Goal: Task Accomplishment & Management: Manage account settings

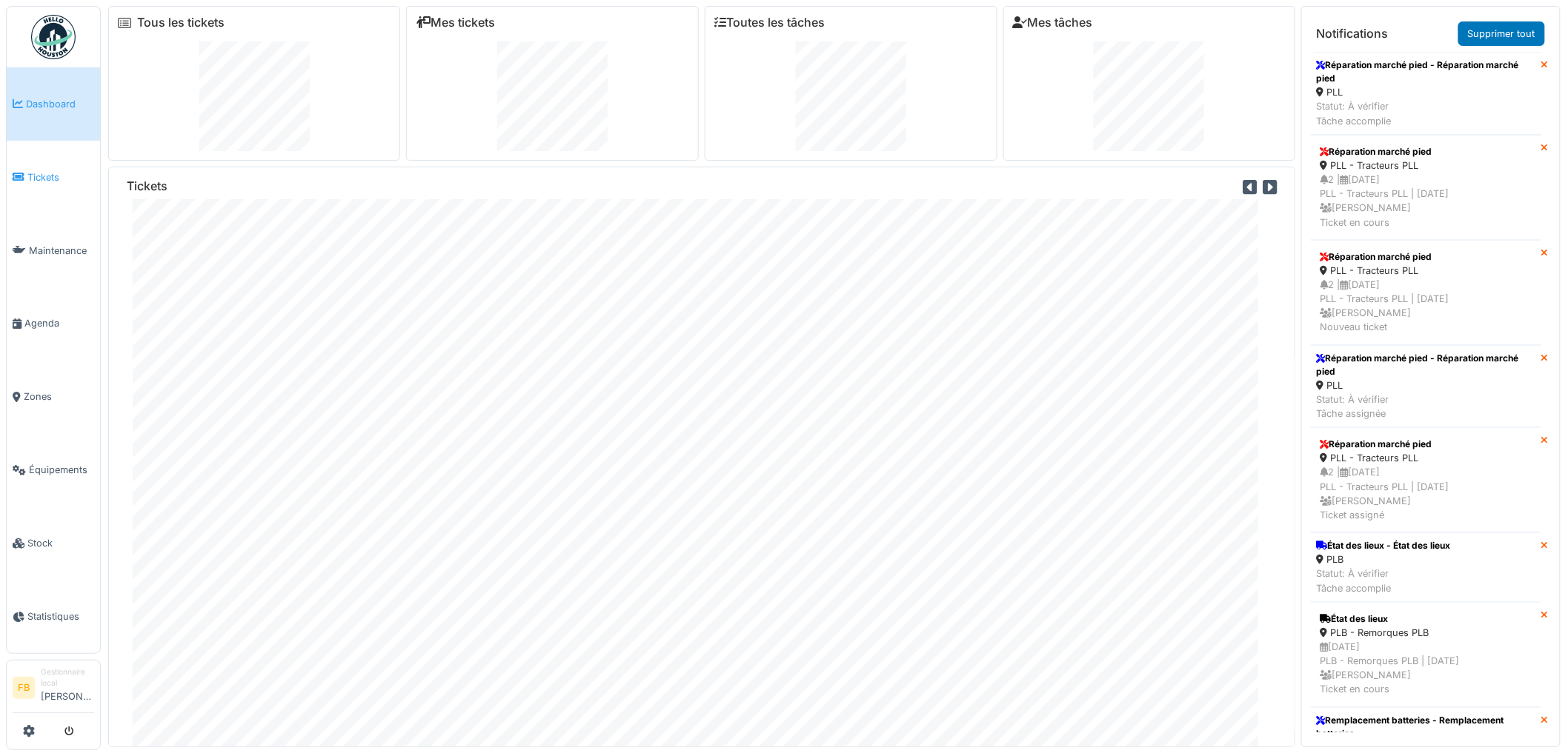
click at [30, 172] on span "Tickets" at bounding box center [61, 177] width 67 height 14
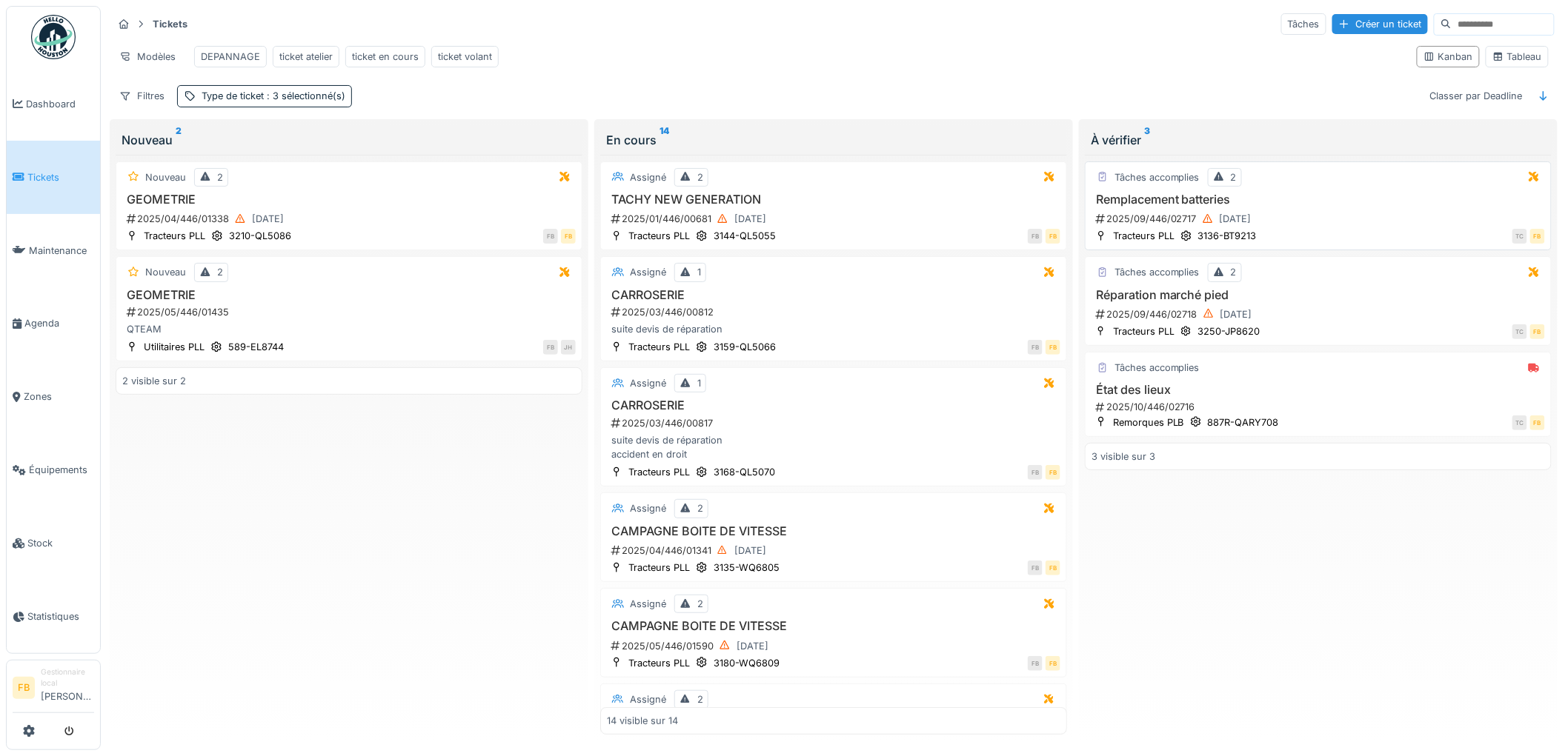
click at [1307, 228] on div "2025/09/446/02717 24/09/2025" at bounding box center [1319, 219] width 450 height 19
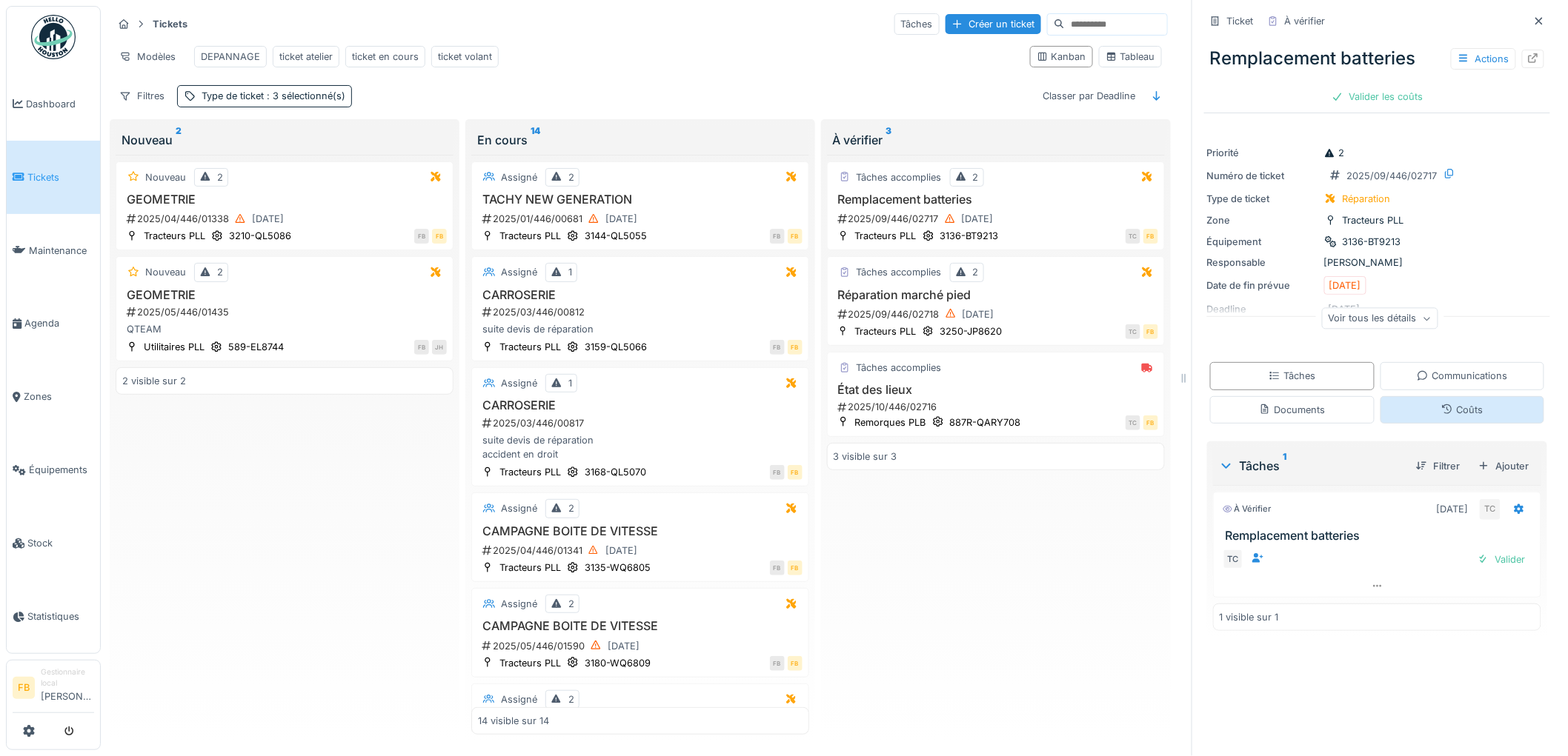
click at [1408, 411] on div "Coûts" at bounding box center [1463, 410] width 165 height 27
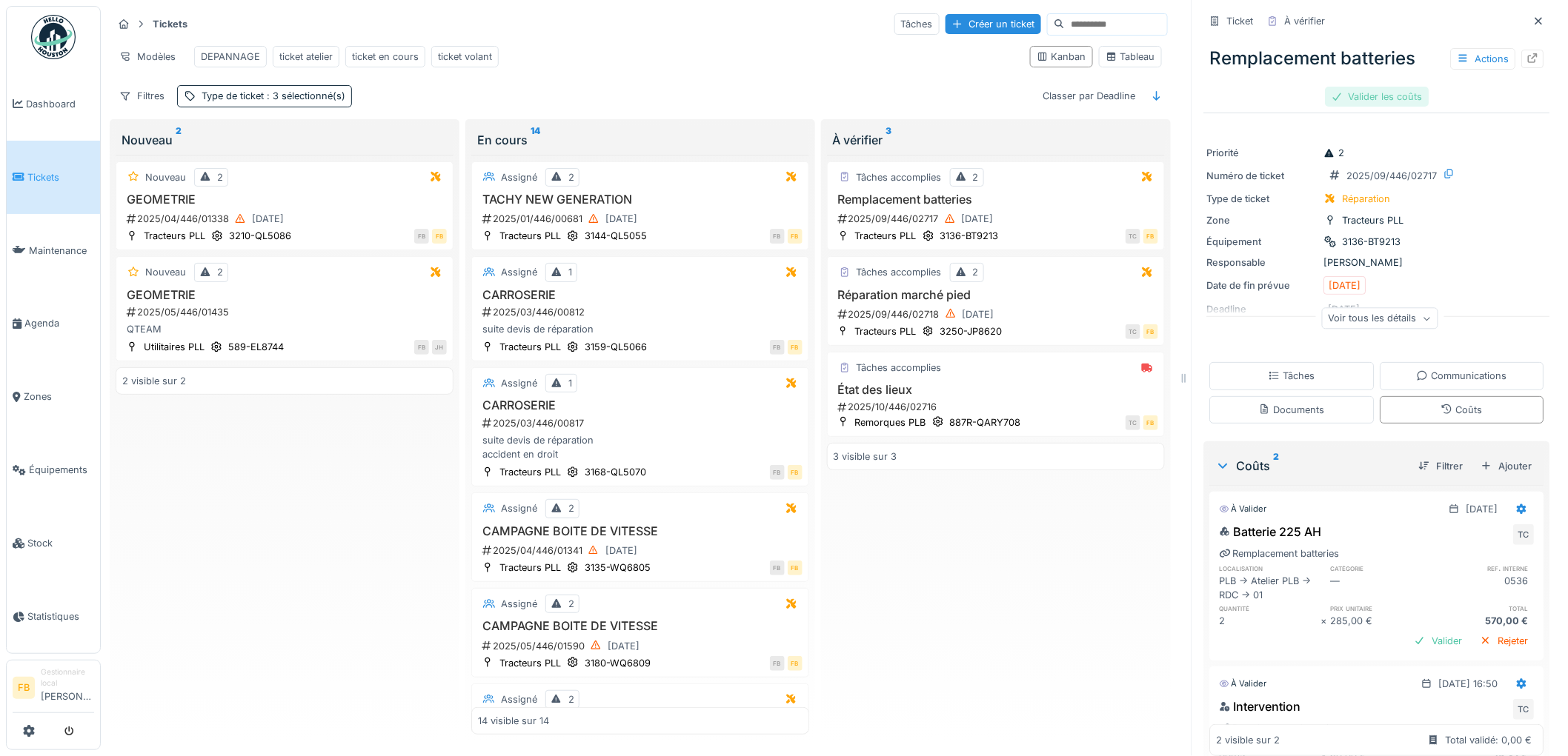
click at [1369, 87] on div "Valider les coûts" at bounding box center [1377, 96] width 104 height 20
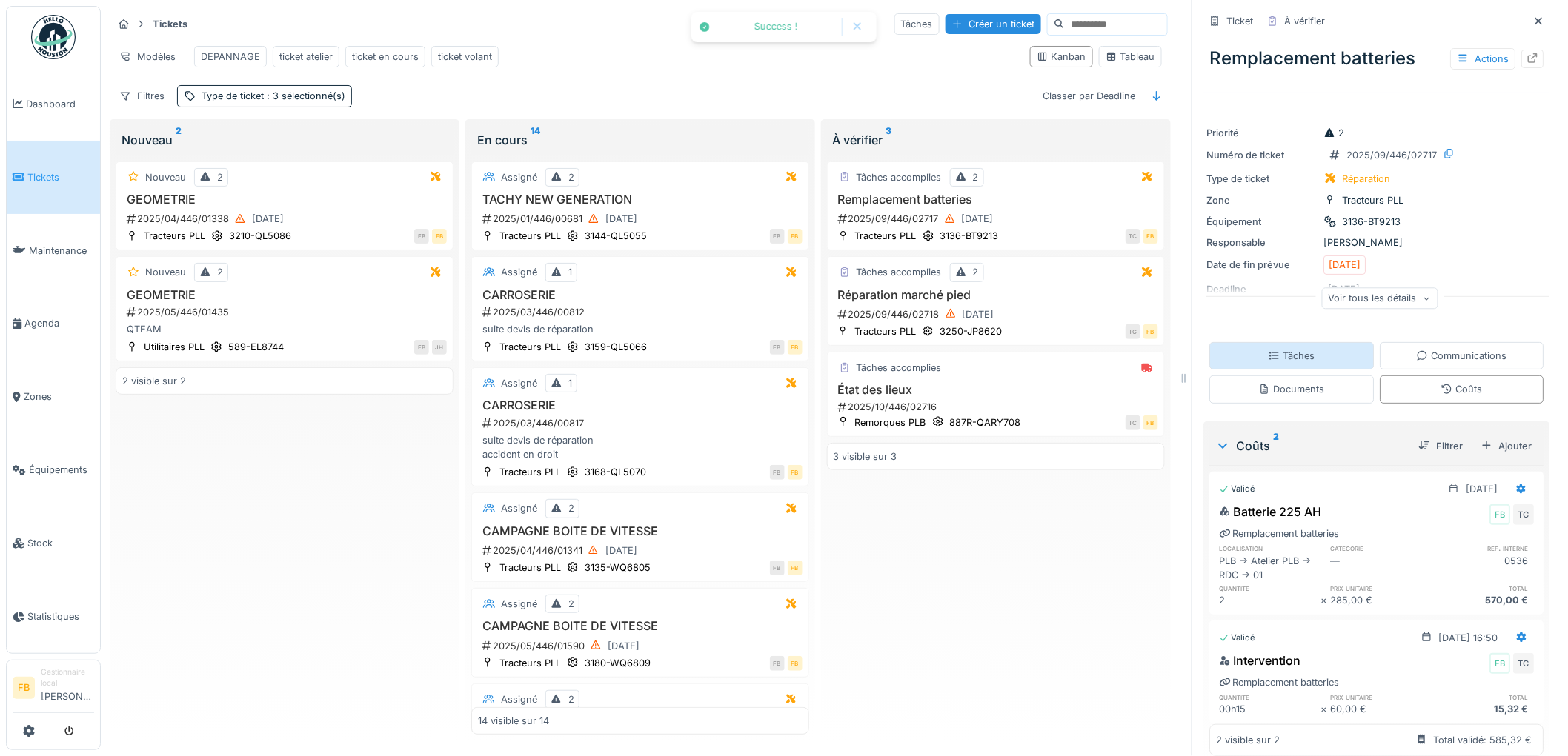
click at [1291, 352] on div "Tâches" at bounding box center [1292, 356] width 165 height 27
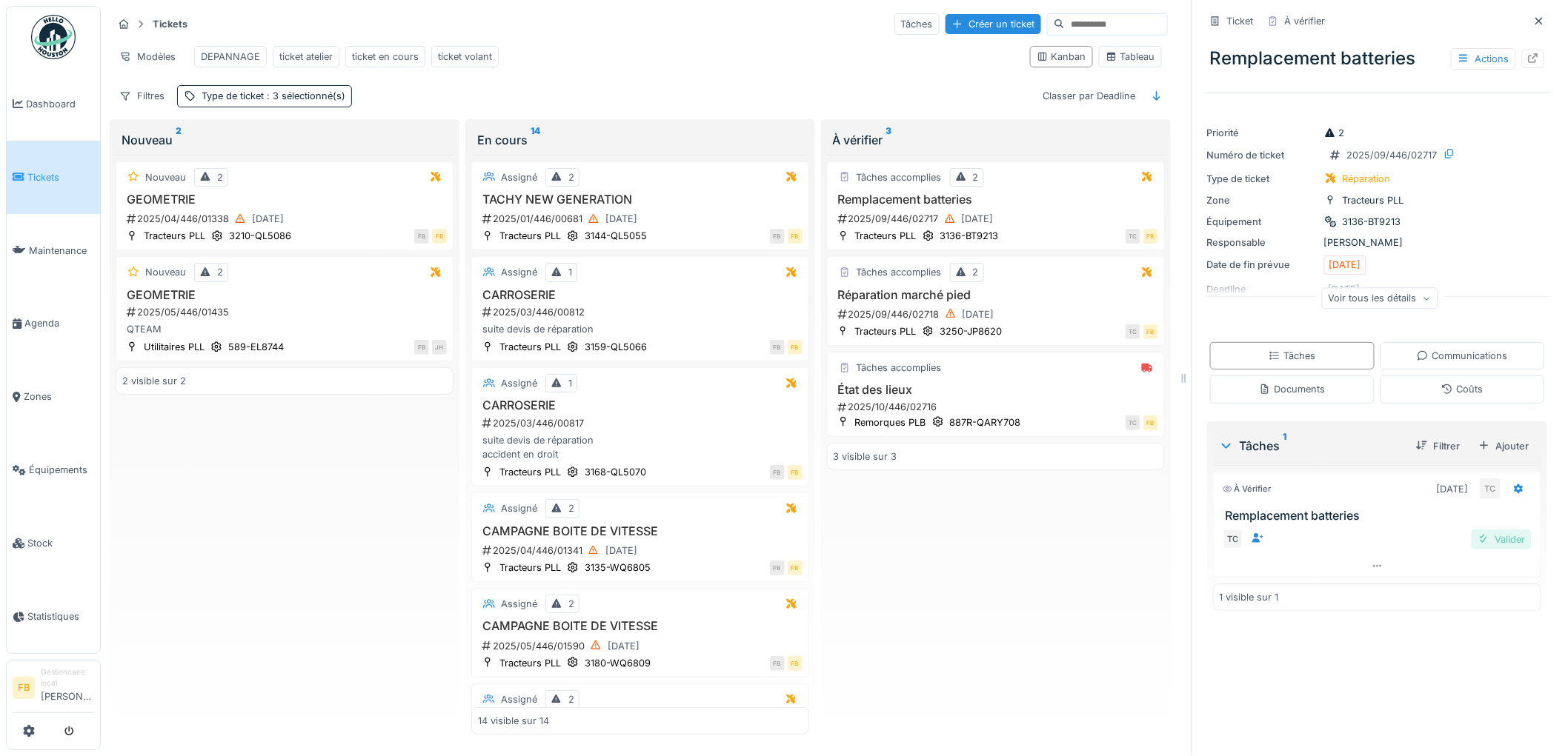
click at [1491, 533] on div "Valider" at bounding box center [1501, 539] width 60 height 20
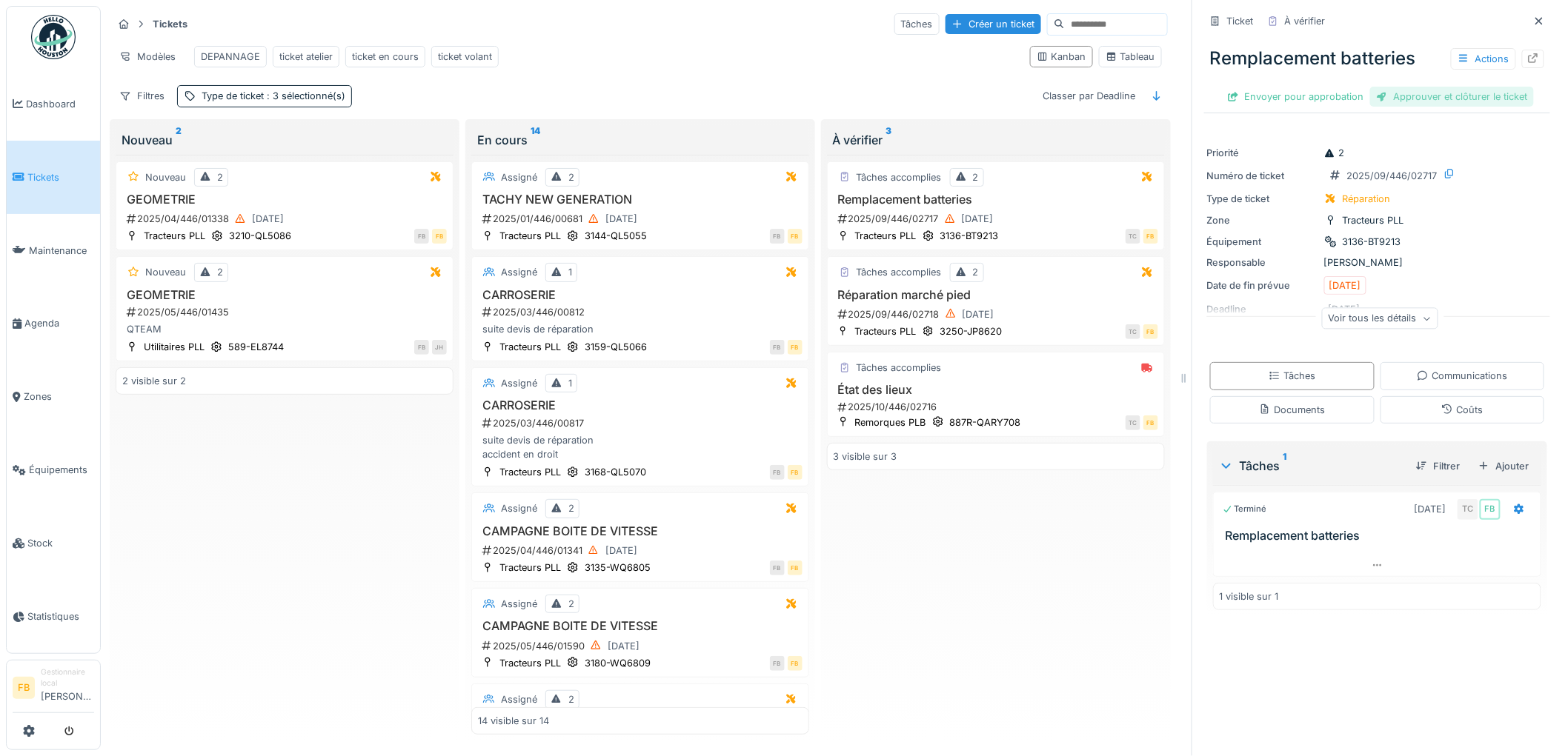
click at [1408, 87] on div "Approuver et clôturer le ticket" at bounding box center [1451, 96] width 164 height 20
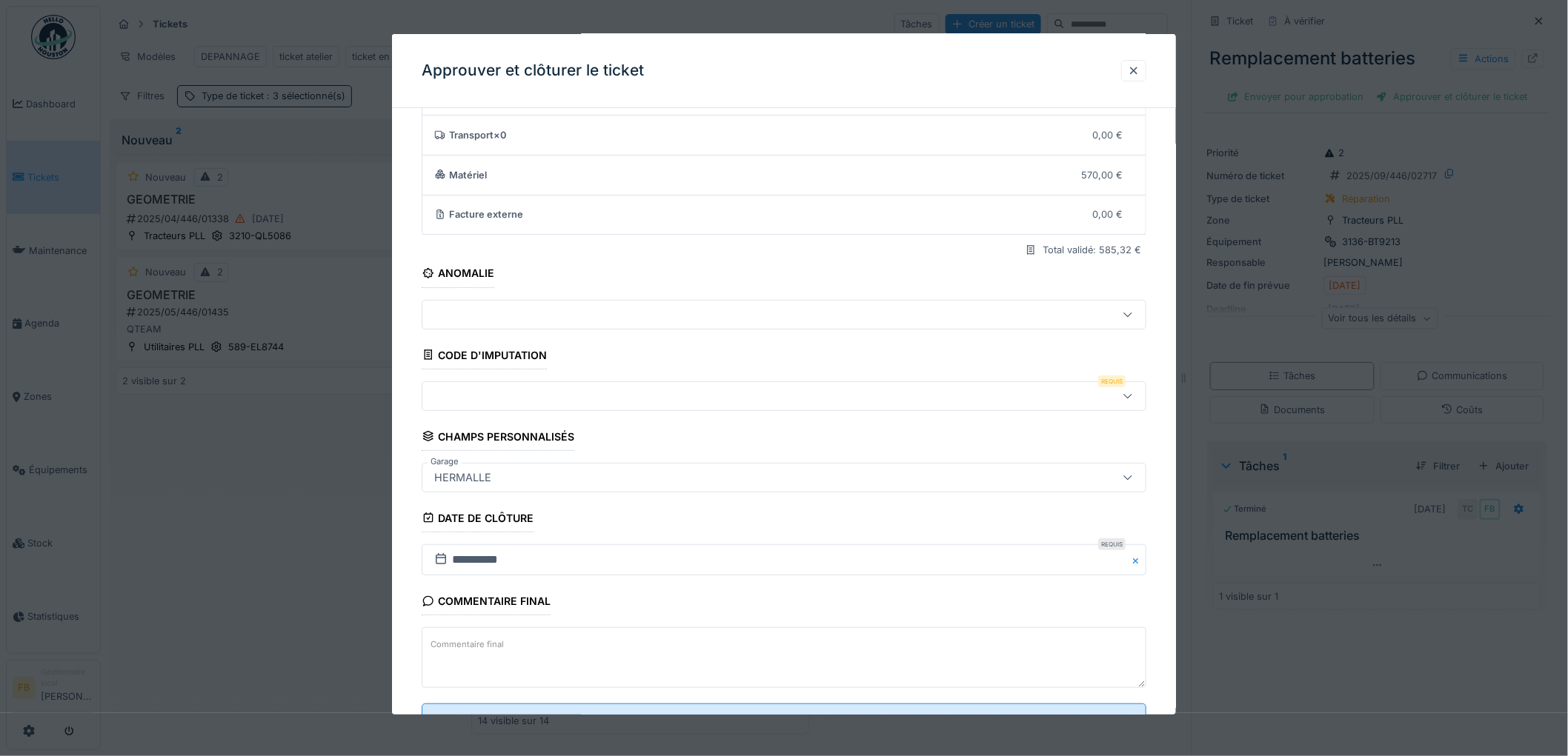
scroll to position [142, 0]
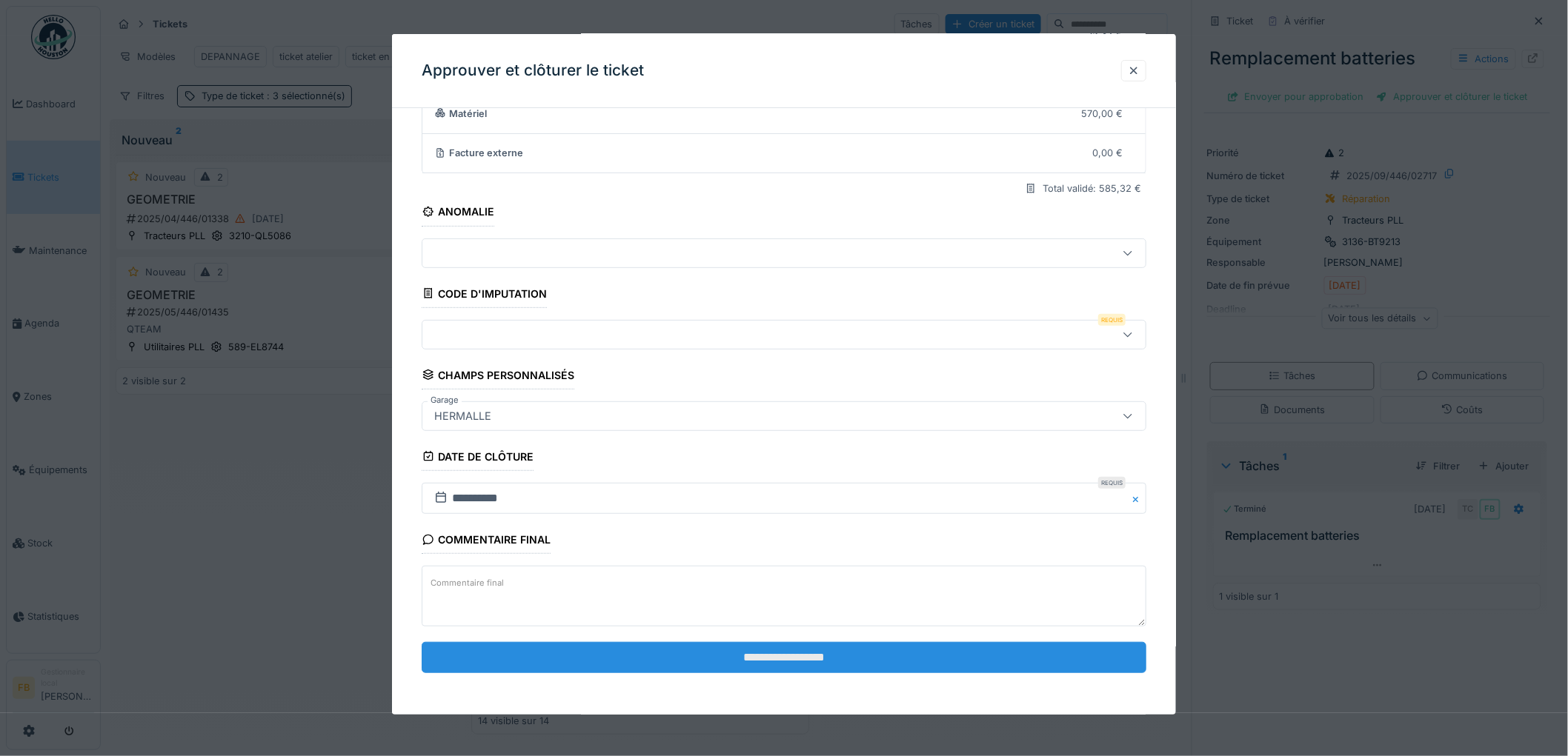
click at [699, 649] on input "**********" at bounding box center [784, 657] width 724 height 31
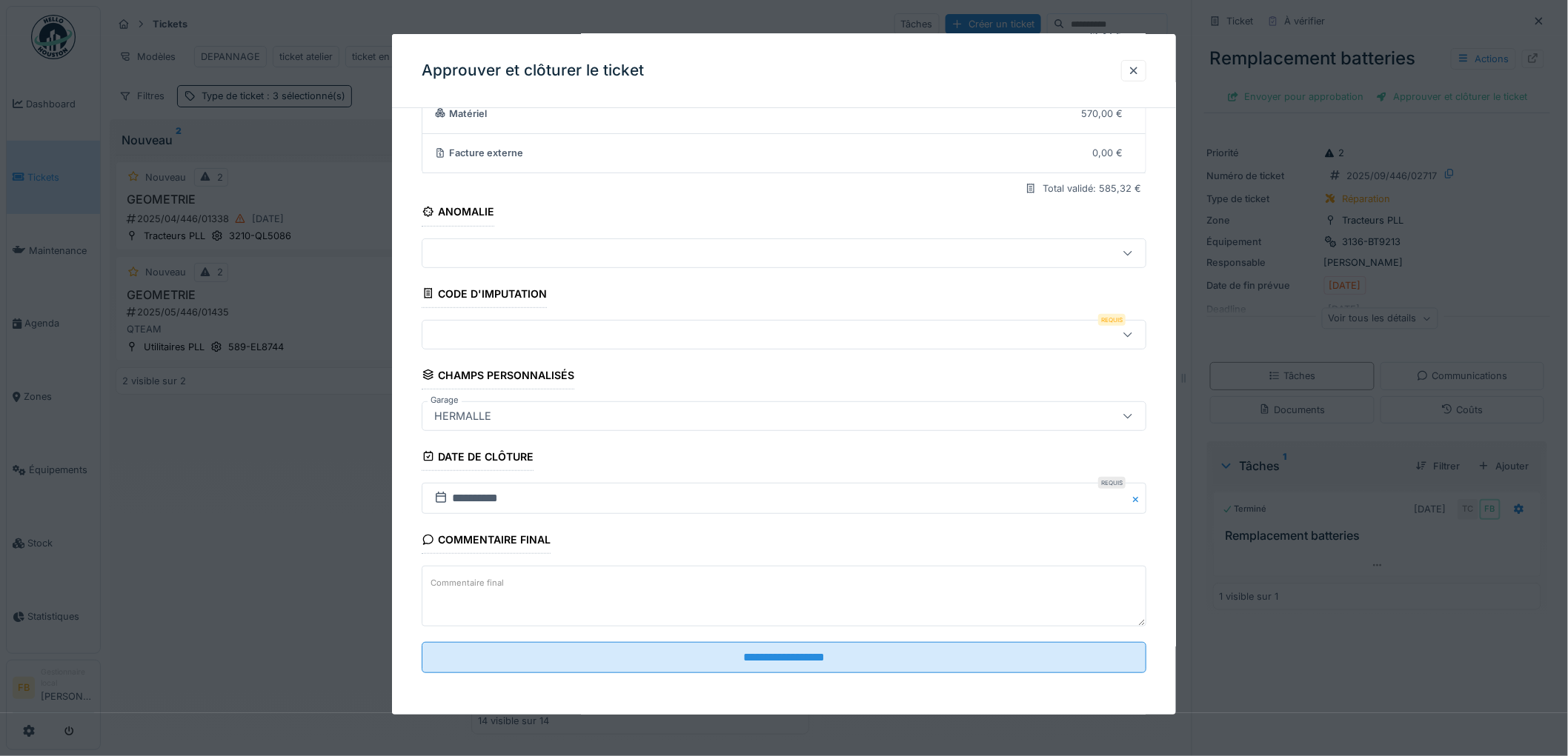
click at [497, 341] on div at bounding box center [742, 334] width 628 height 16
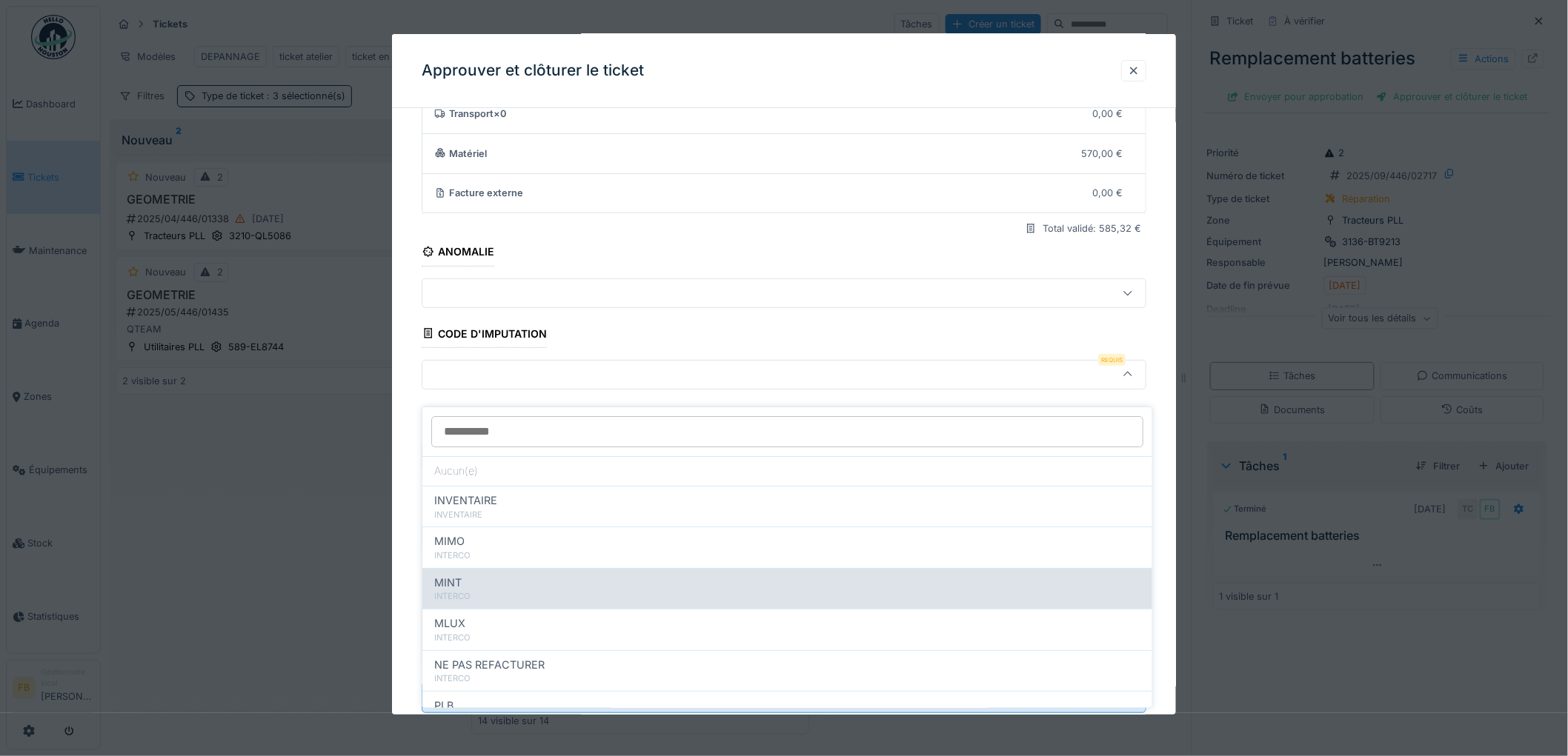
scroll to position [132, 0]
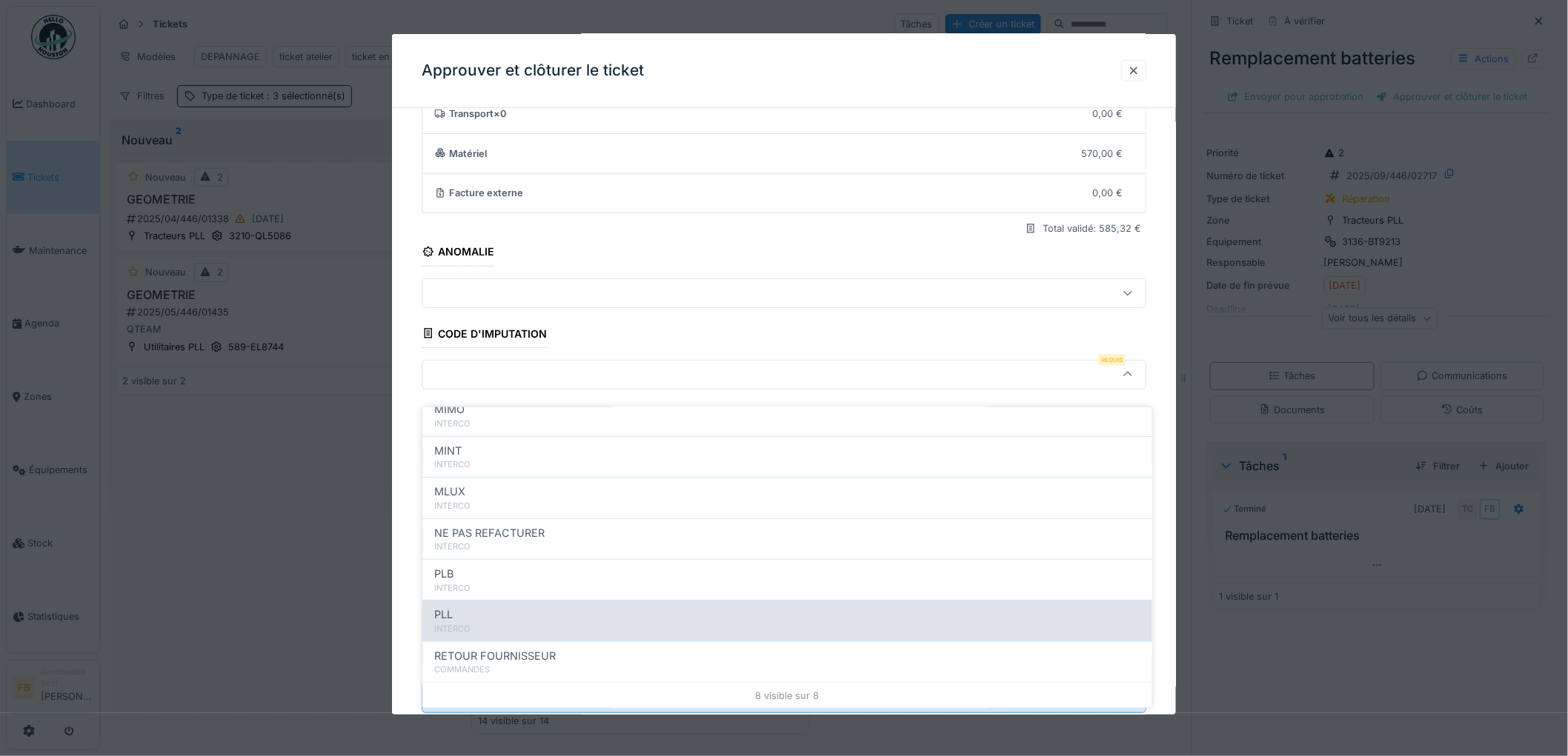
click at [484, 607] on div "PLL" at bounding box center [787, 615] width 706 height 16
type input "***"
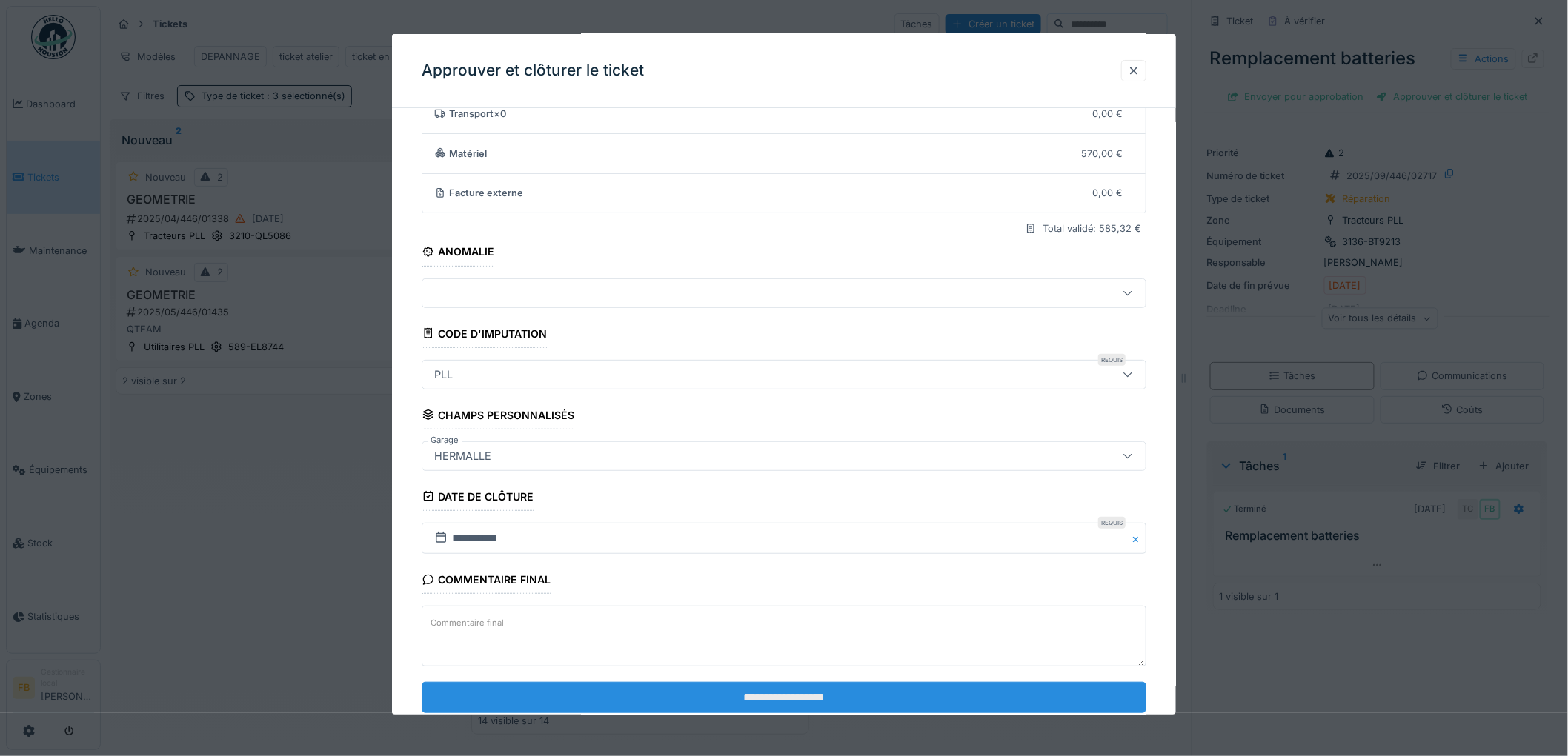
click at [736, 699] on input "**********" at bounding box center [784, 698] width 724 height 31
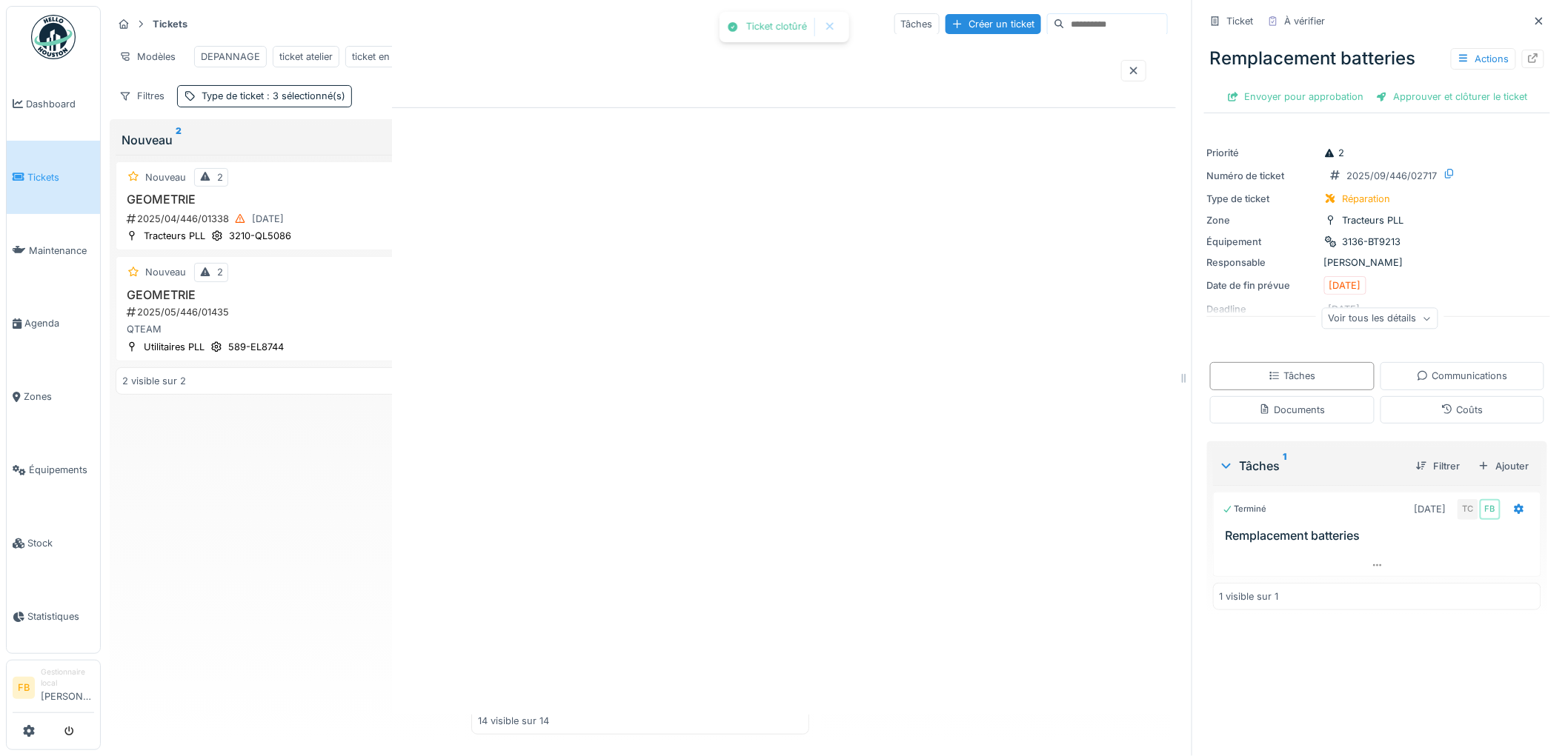
scroll to position [0, 0]
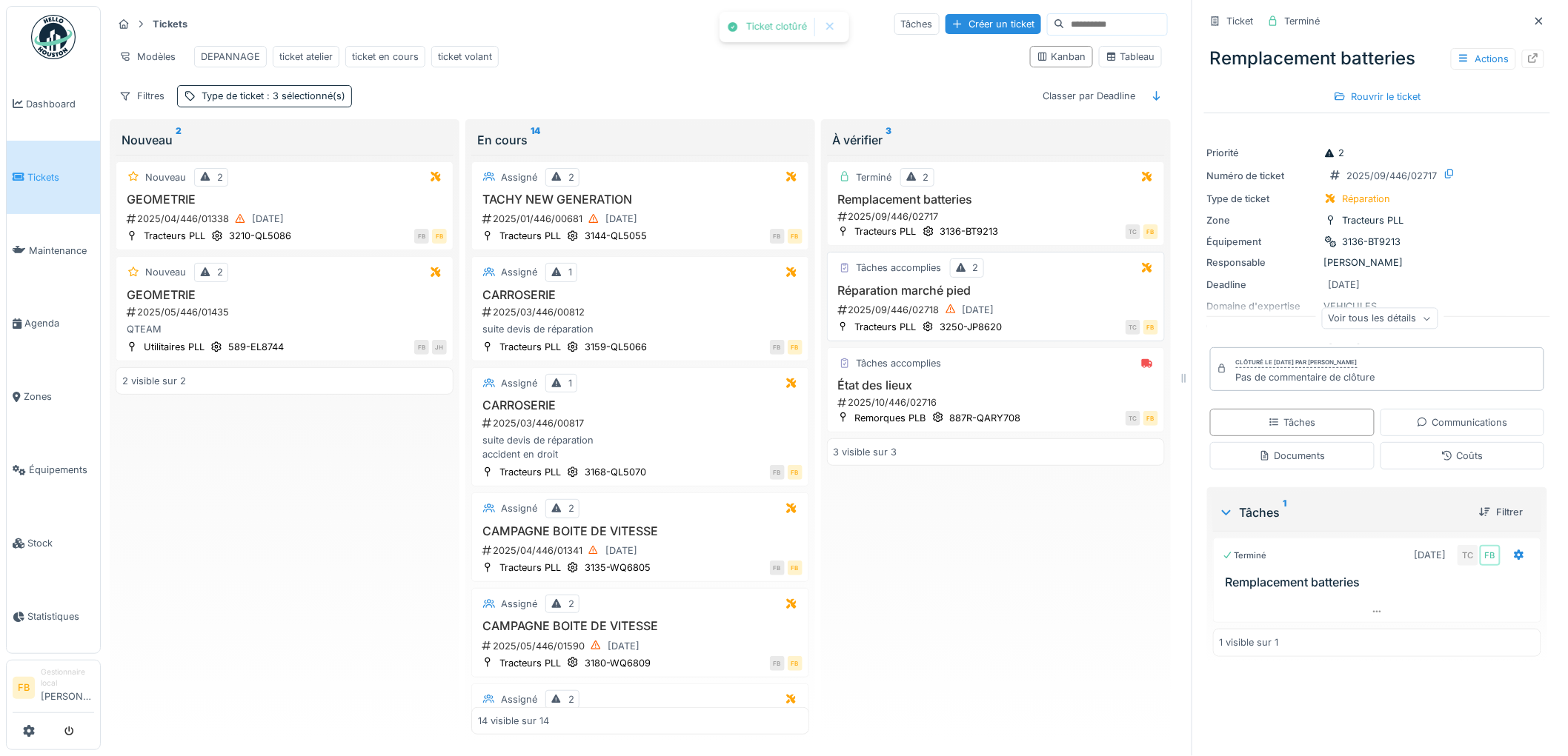
click at [1058, 328] on div "TC FB" at bounding box center [1084, 327] width 147 height 15
click at [1050, 306] on div "2025/09/446/02718 24/09/2025" at bounding box center [997, 310] width 321 height 19
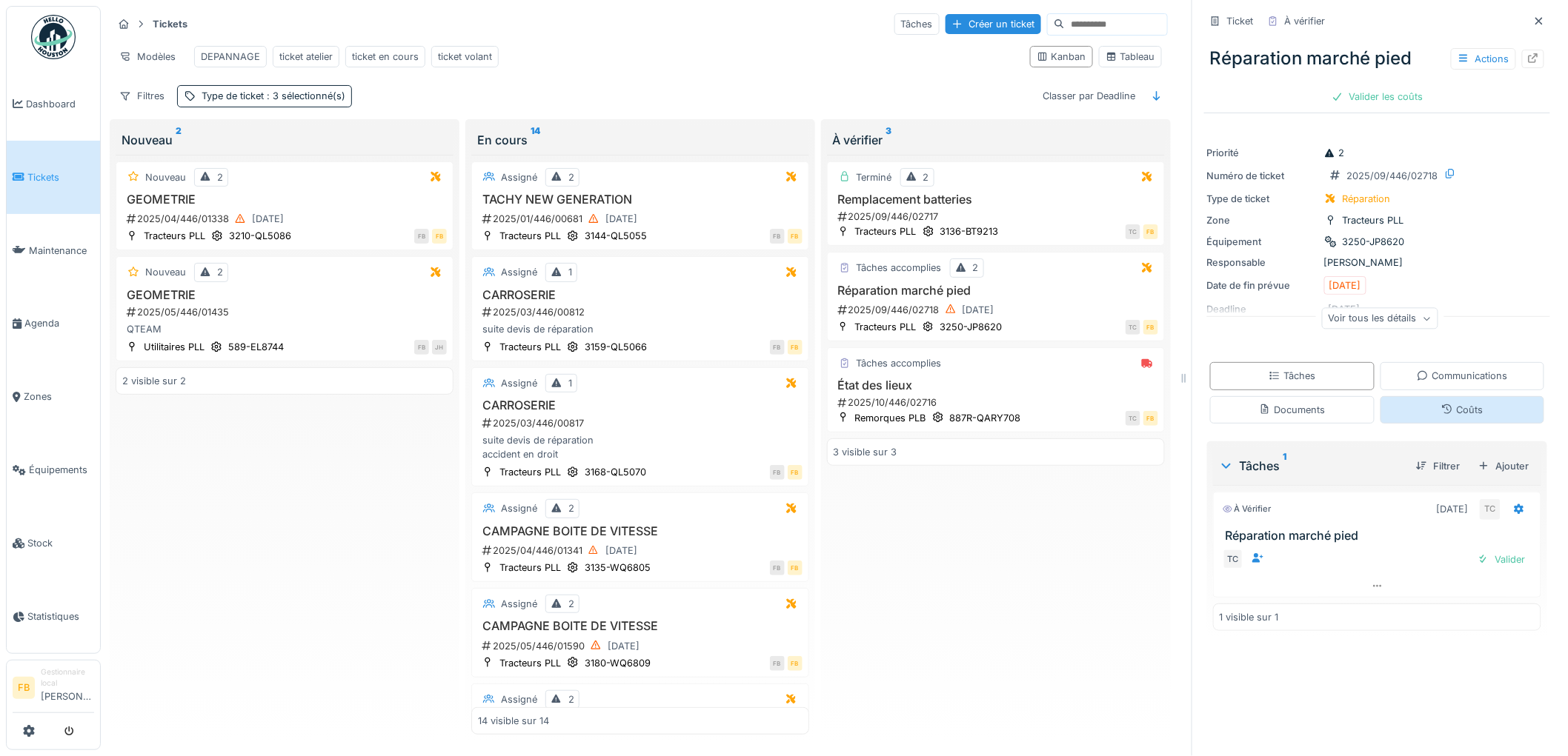
click at [1441, 405] on icon at bounding box center [1447, 409] width 12 height 9
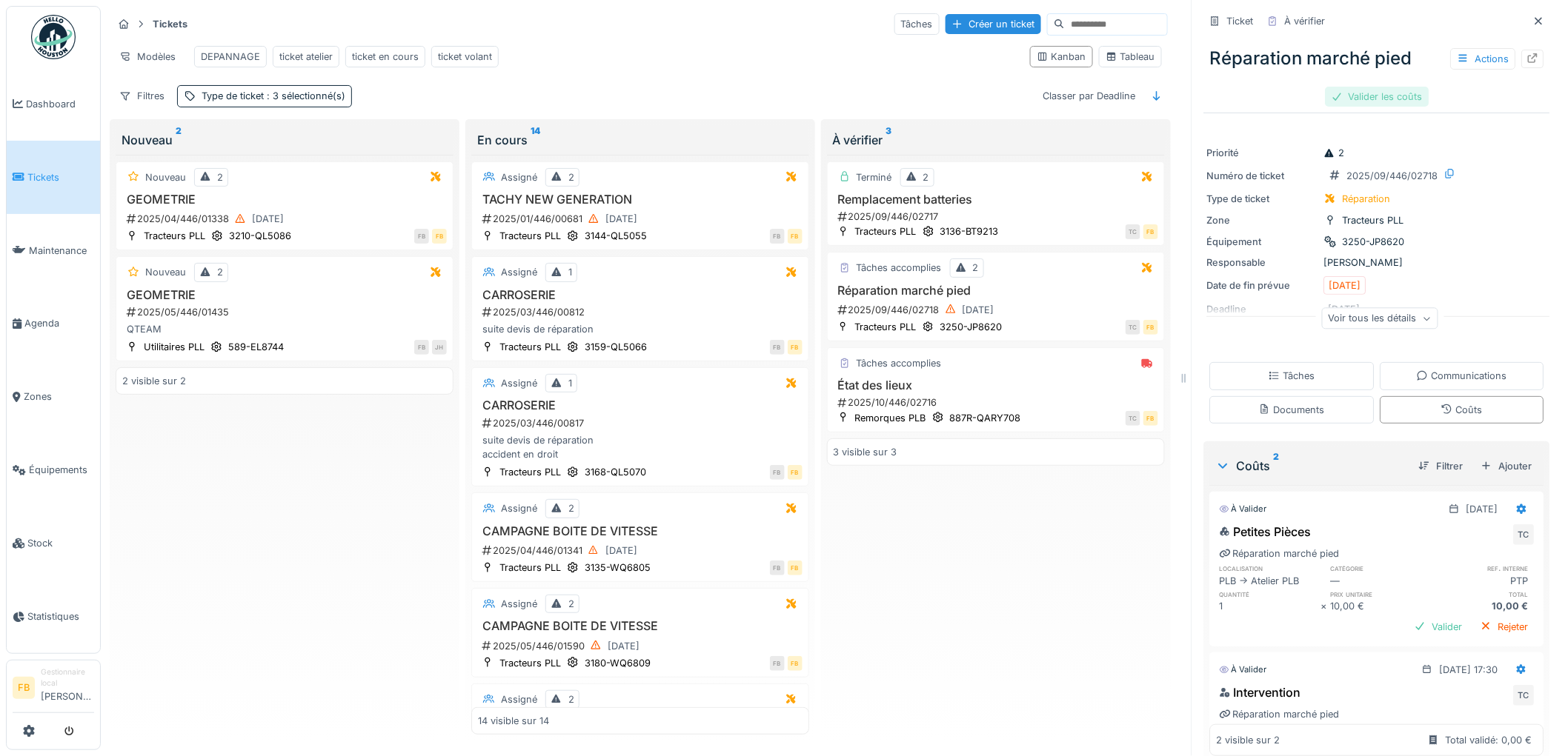
click at [1361, 87] on div "Valider les coûts" at bounding box center [1377, 96] width 104 height 20
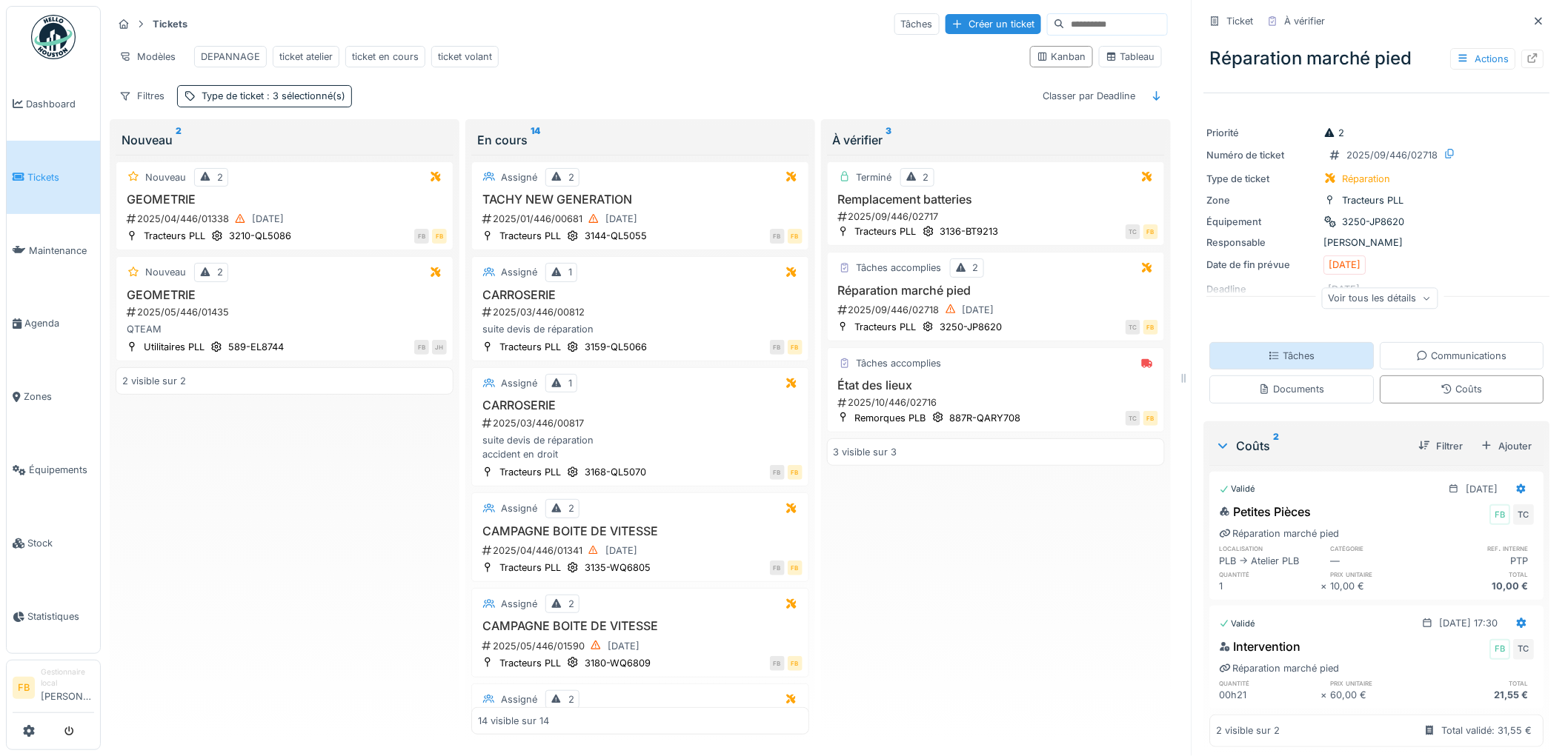
click at [1273, 349] on div "Tâches" at bounding box center [1292, 356] width 46 height 14
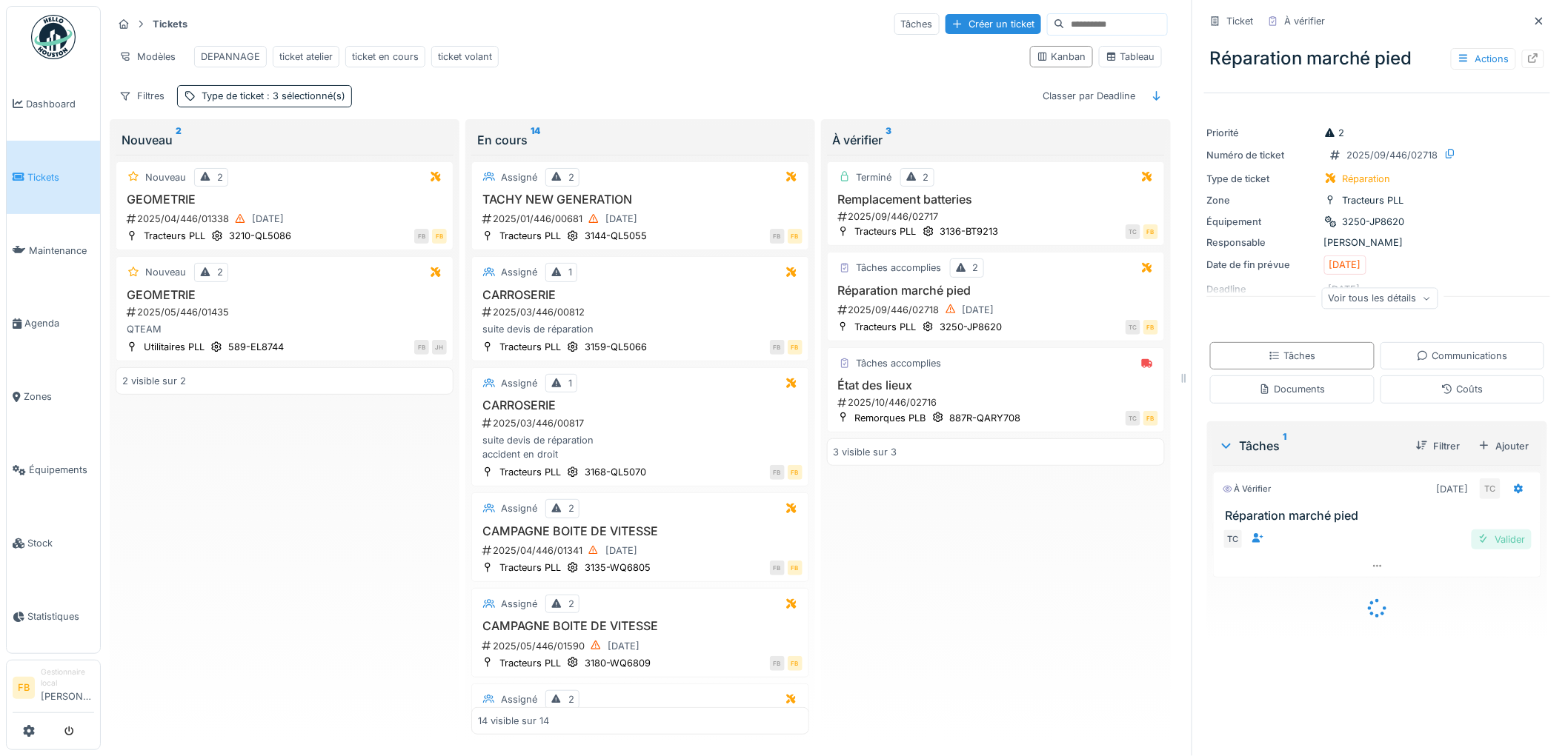
click at [1479, 530] on div "Valider" at bounding box center [1501, 539] width 60 height 20
click at [51, 171] on span "Tickets" at bounding box center [61, 177] width 67 height 14
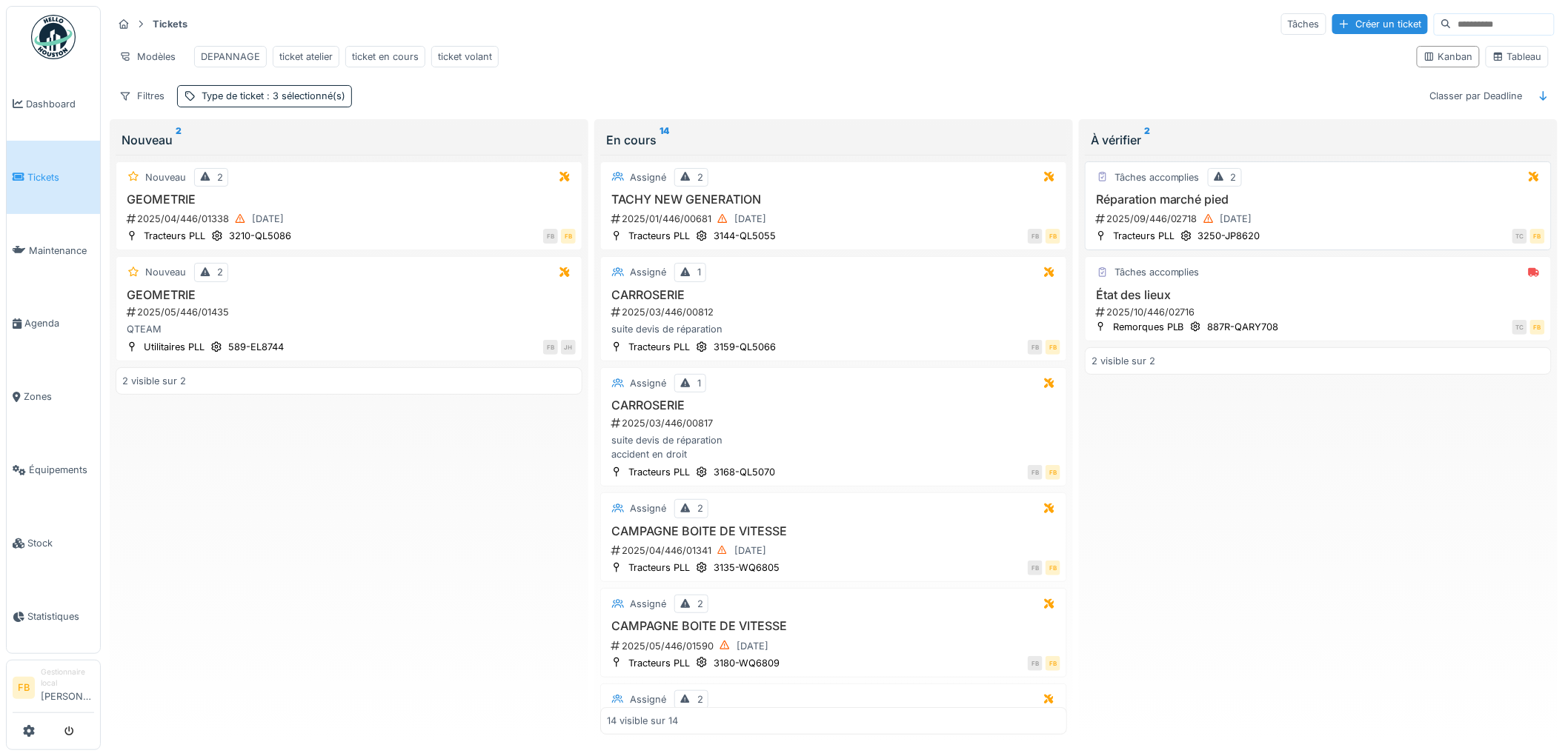
click at [1304, 228] on div "2025/09/446/02718 24/09/2025" at bounding box center [1319, 219] width 450 height 19
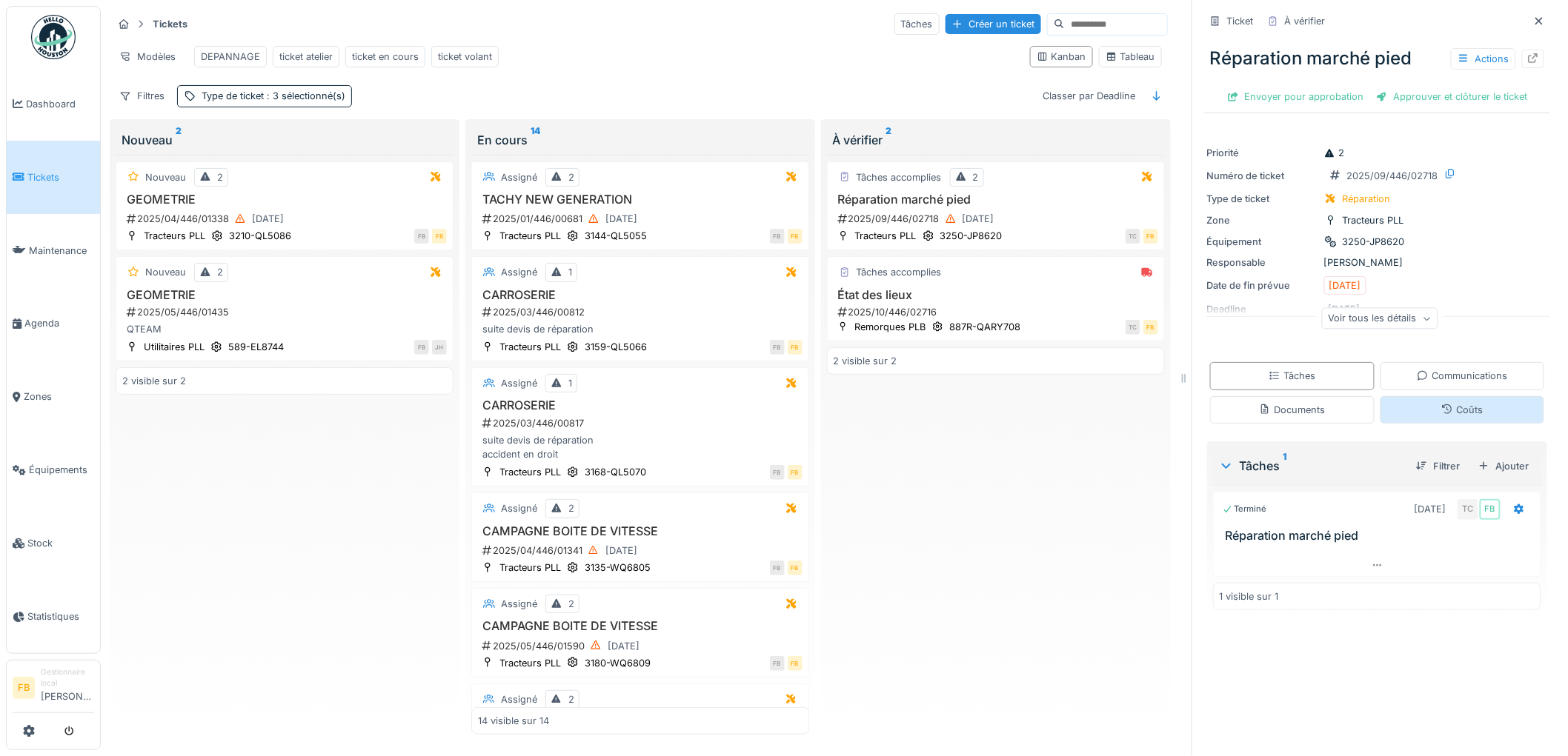
click at [1447, 407] on div "Coûts" at bounding box center [1462, 410] width 41 height 14
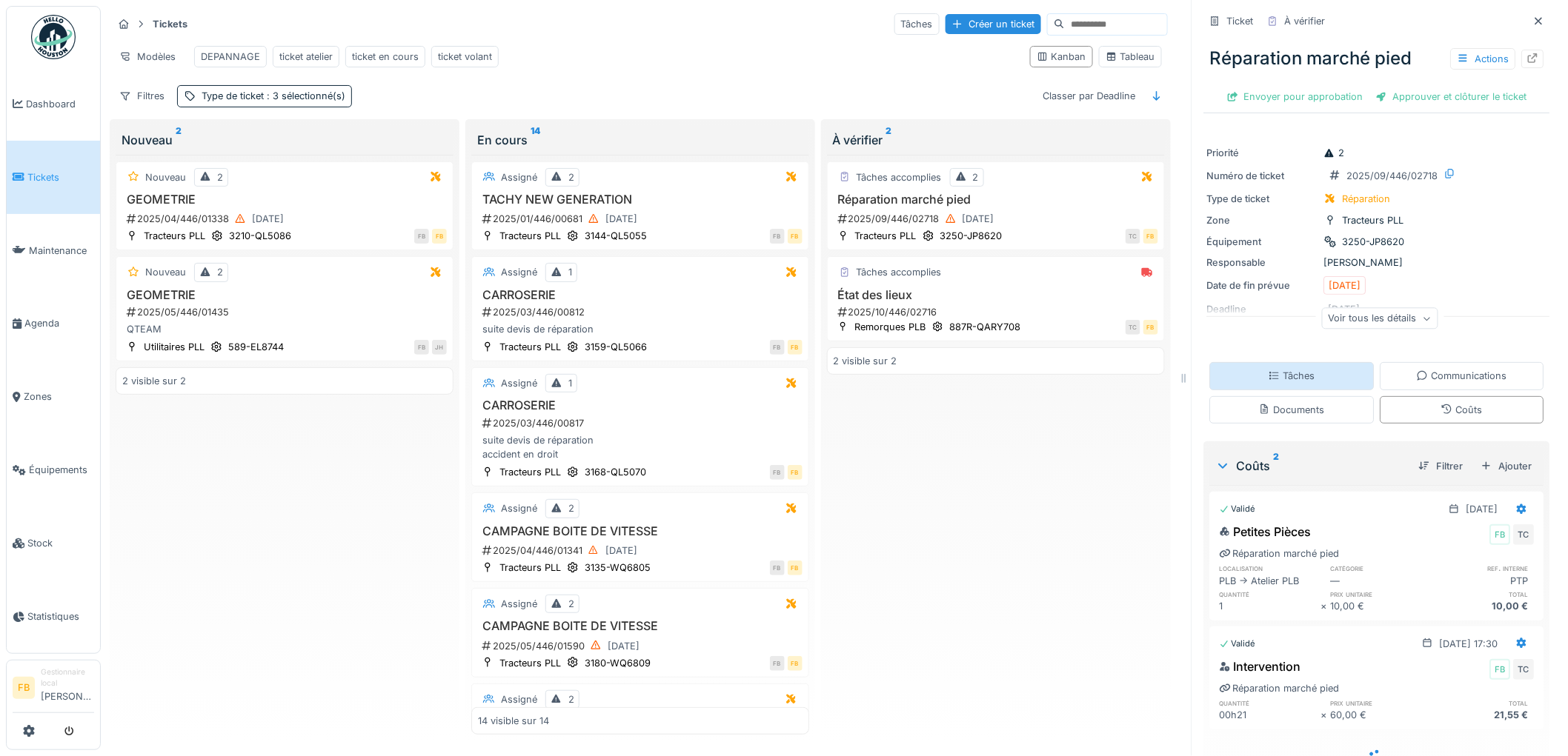
click at [1299, 369] on div "Tâches" at bounding box center [1292, 375] width 46 height 14
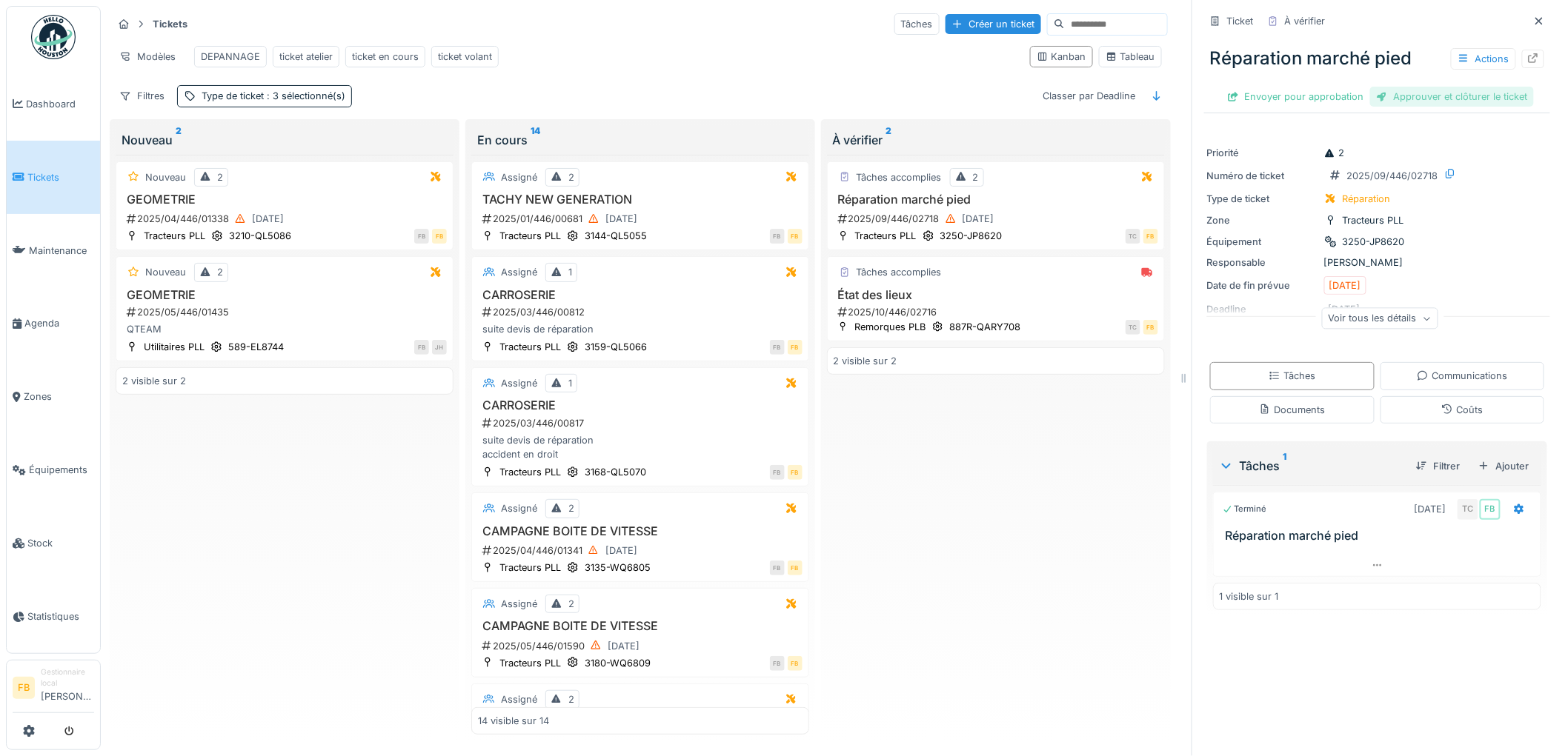
click at [1394, 87] on div "Approuver et clôturer le ticket" at bounding box center [1451, 96] width 164 height 20
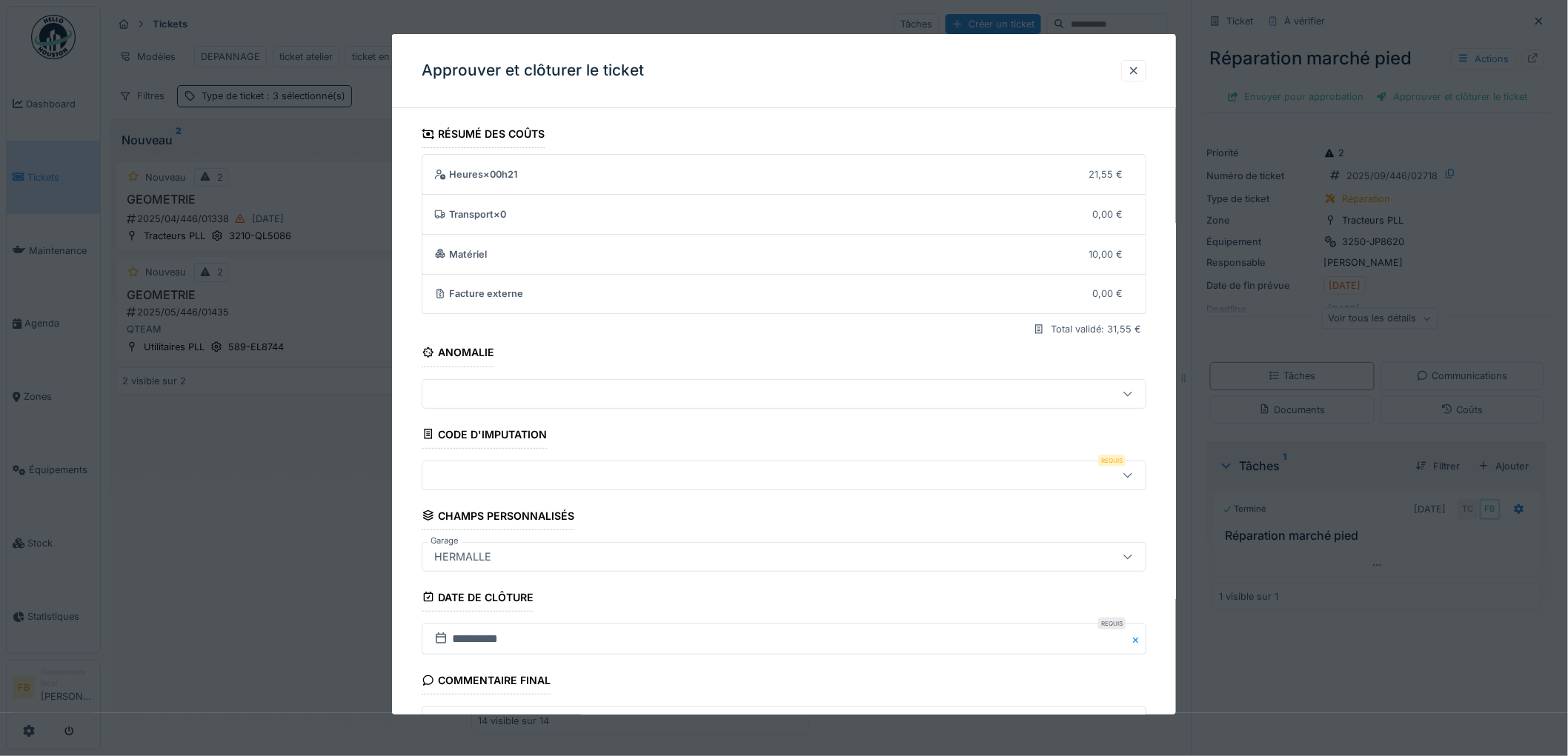
scroll to position [142, 0]
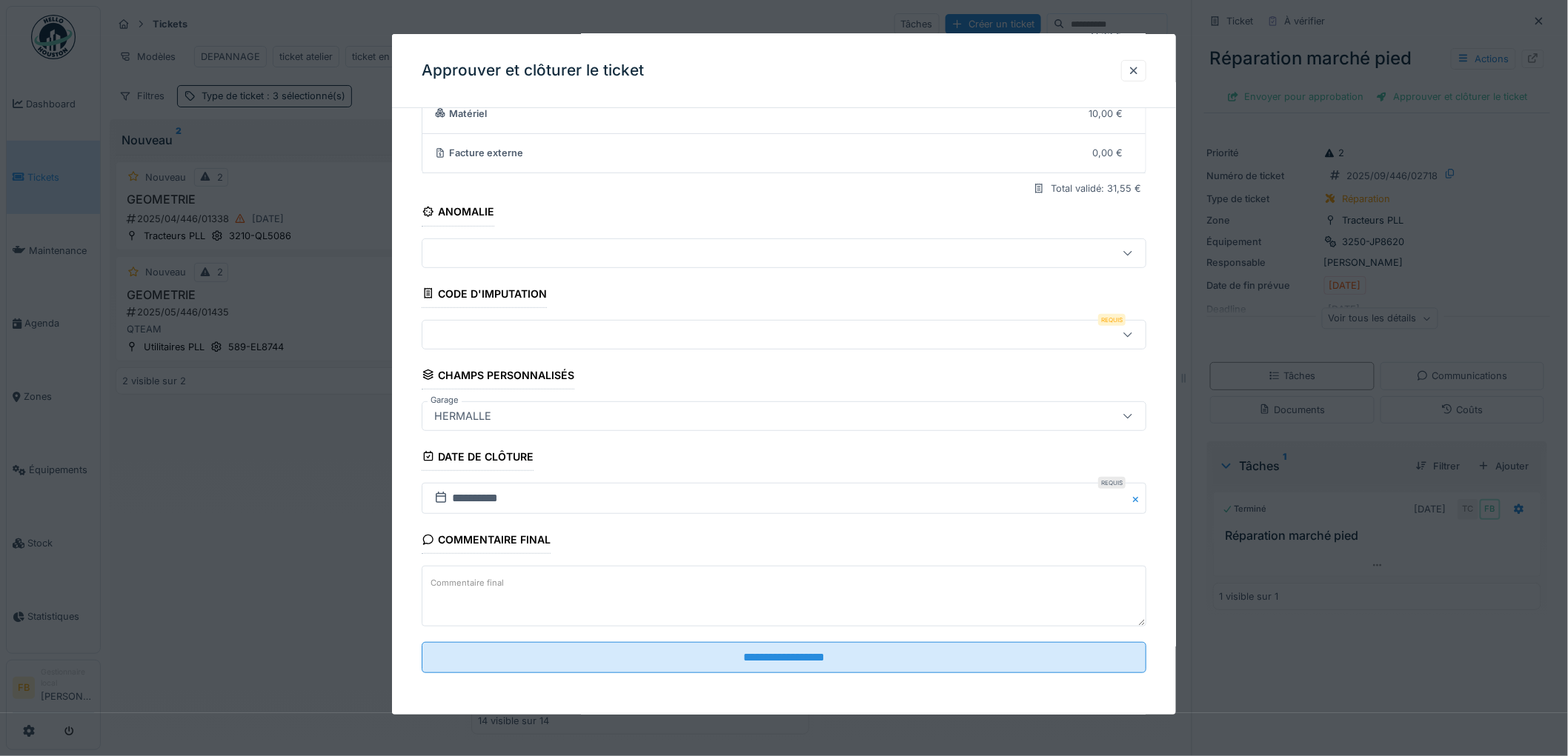
click at [519, 329] on div at bounding box center [742, 334] width 628 height 16
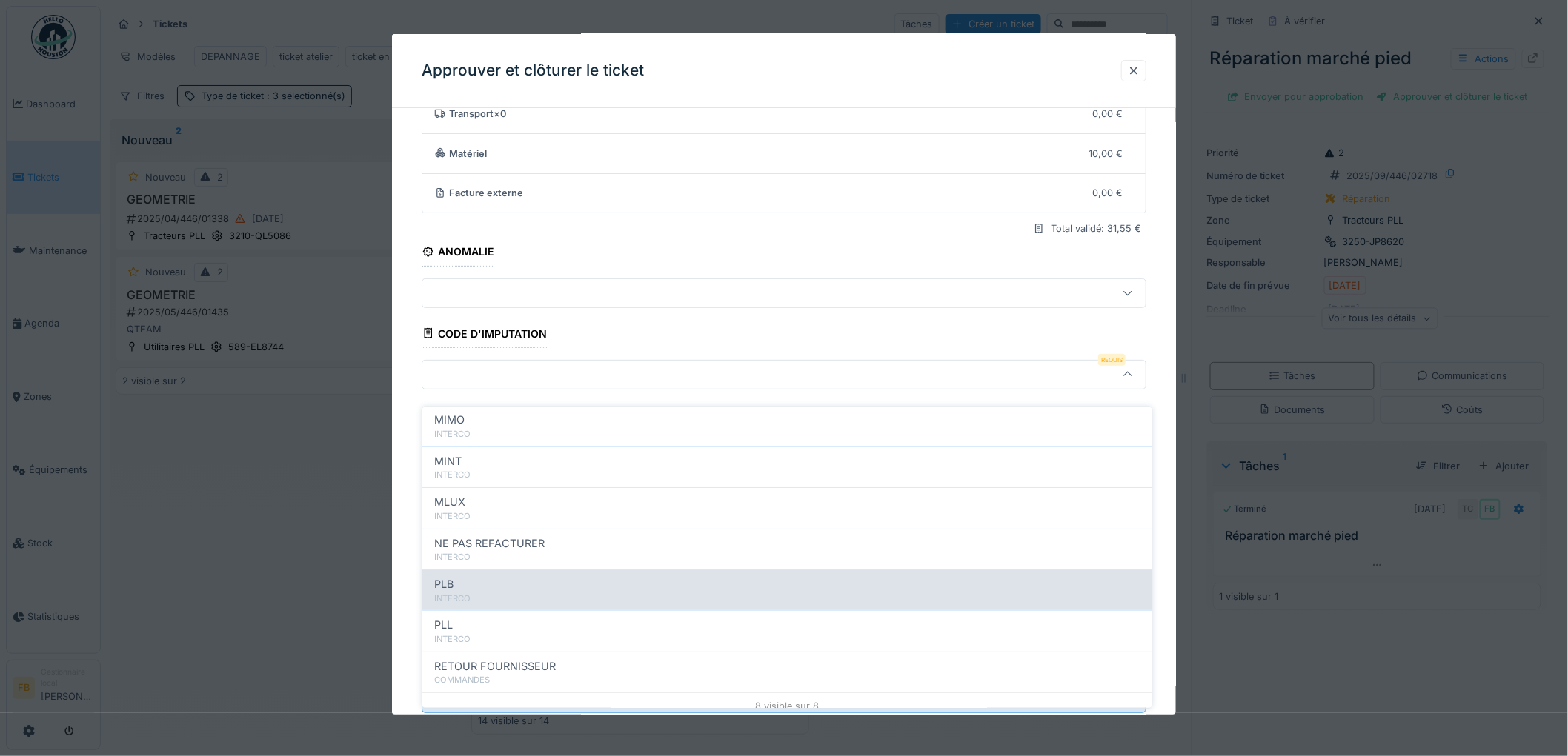
scroll to position [132, 0]
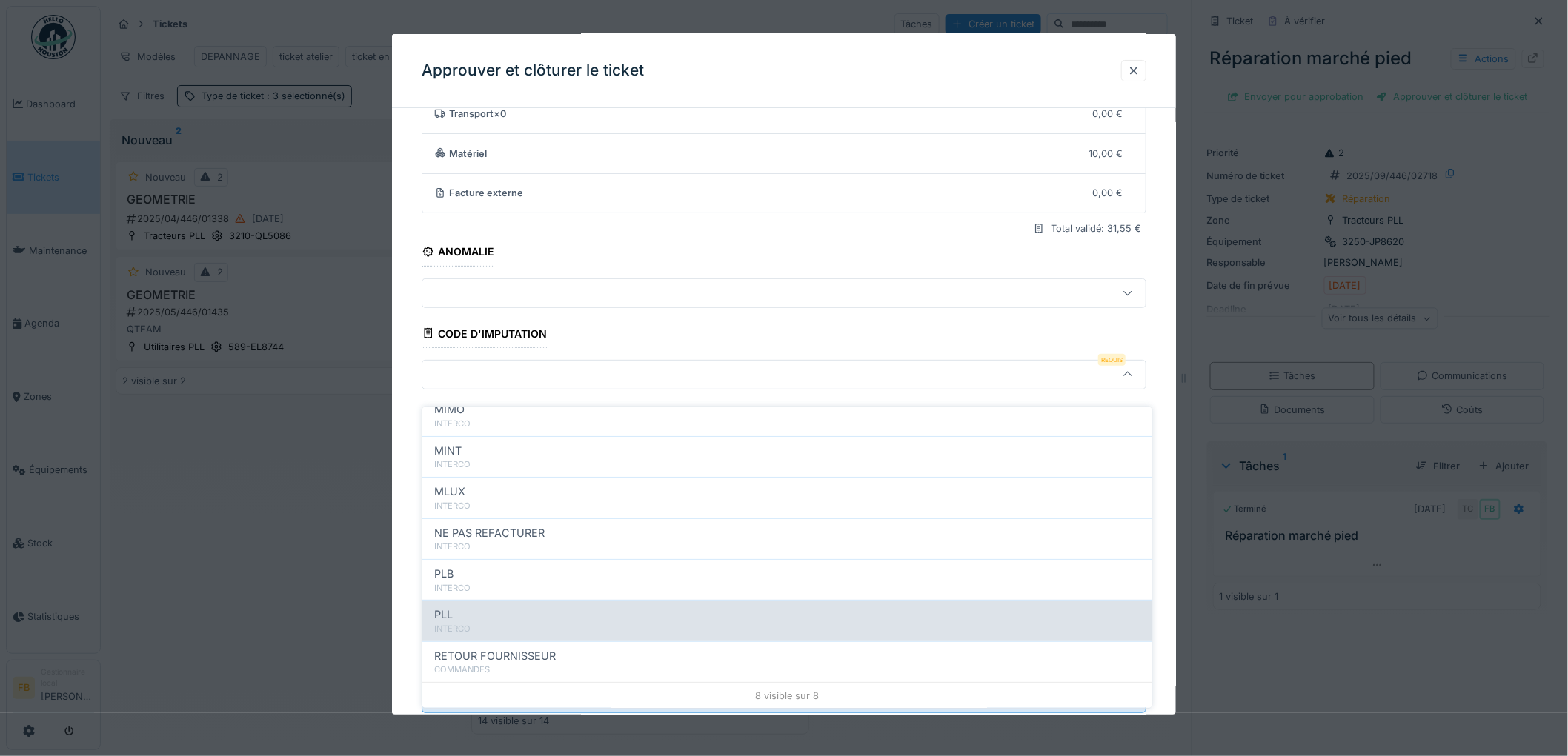
click at [509, 607] on div "PLL" at bounding box center [787, 615] width 706 height 16
type input "***"
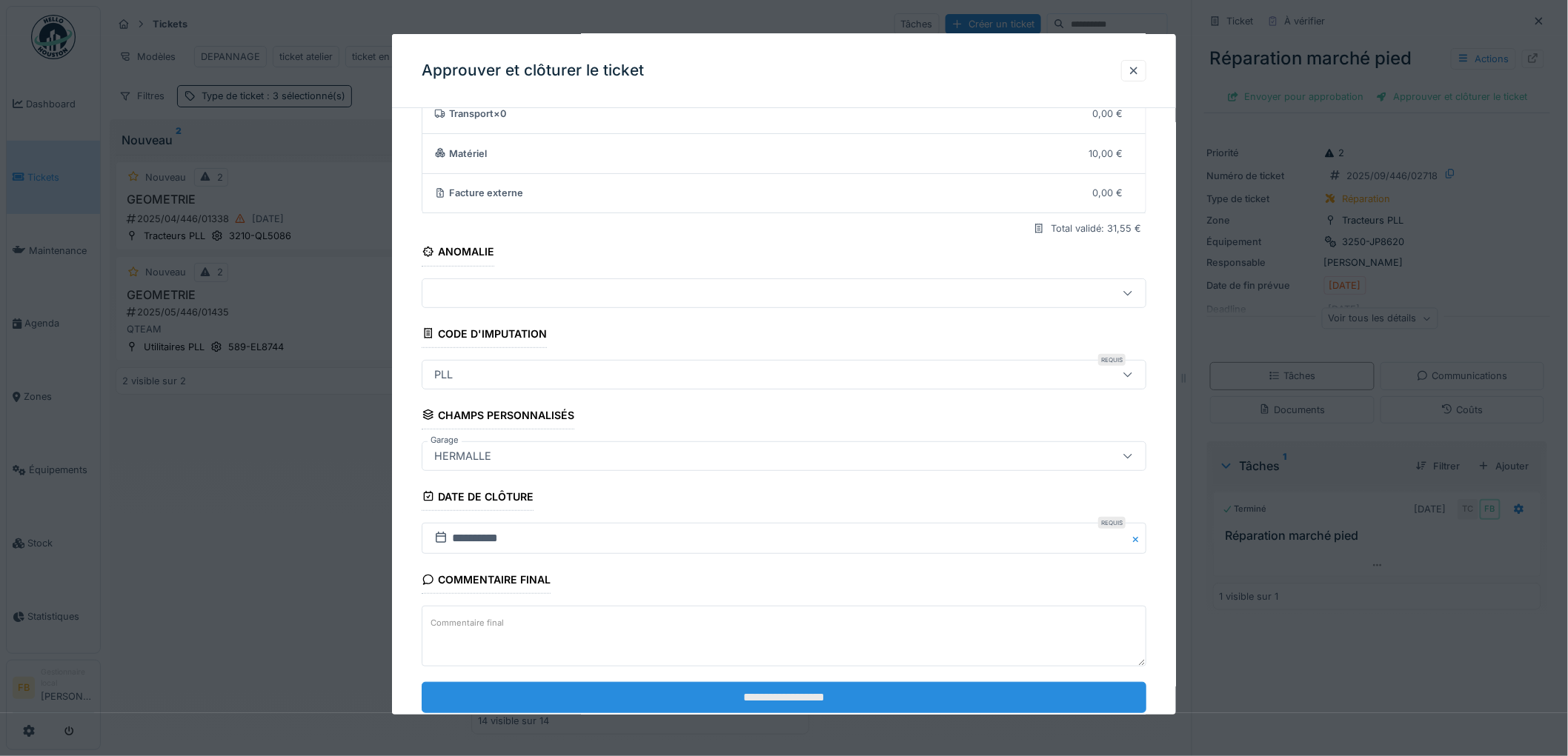
click at [734, 697] on input "**********" at bounding box center [784, 698] width 724 height 31
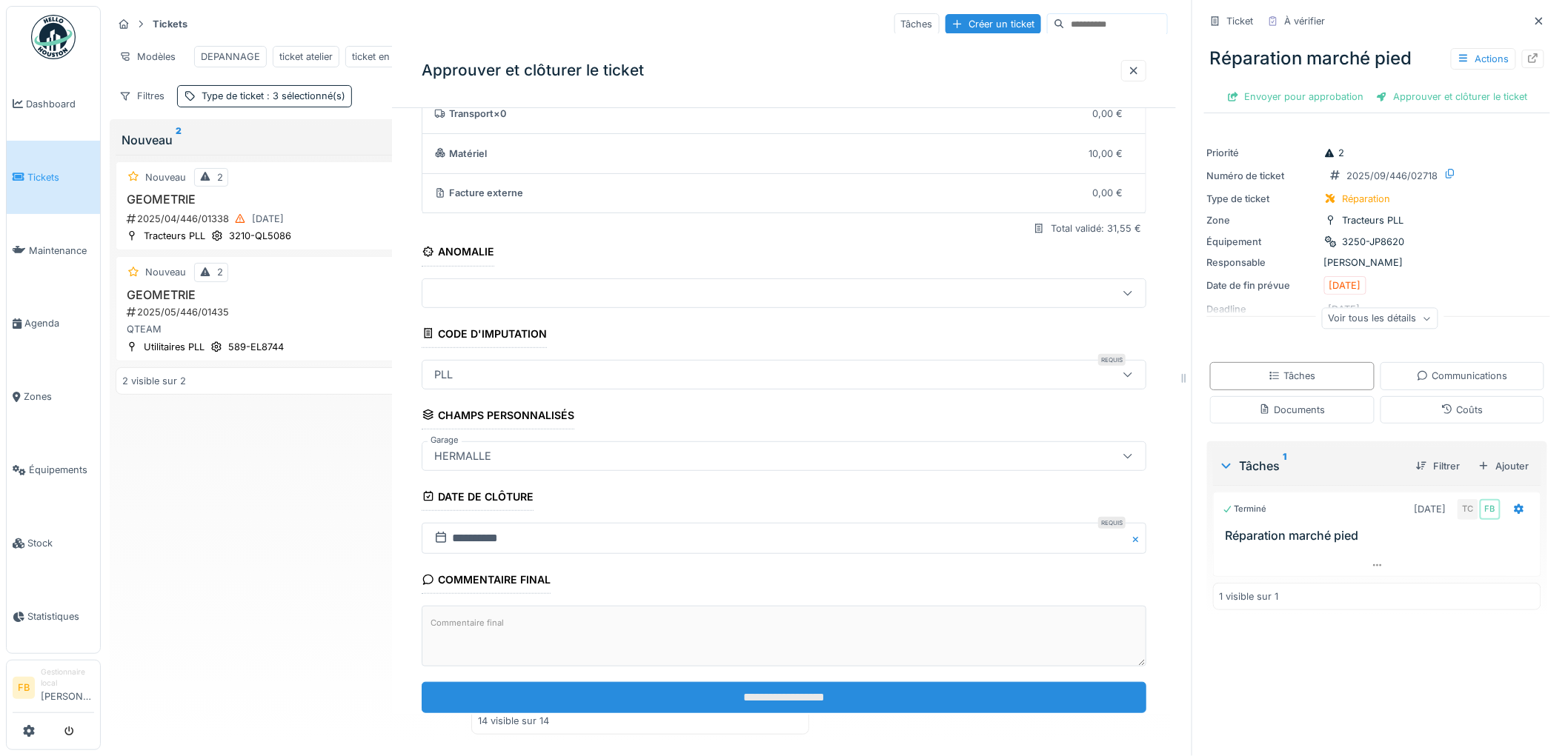
scroll to position [0, 0]
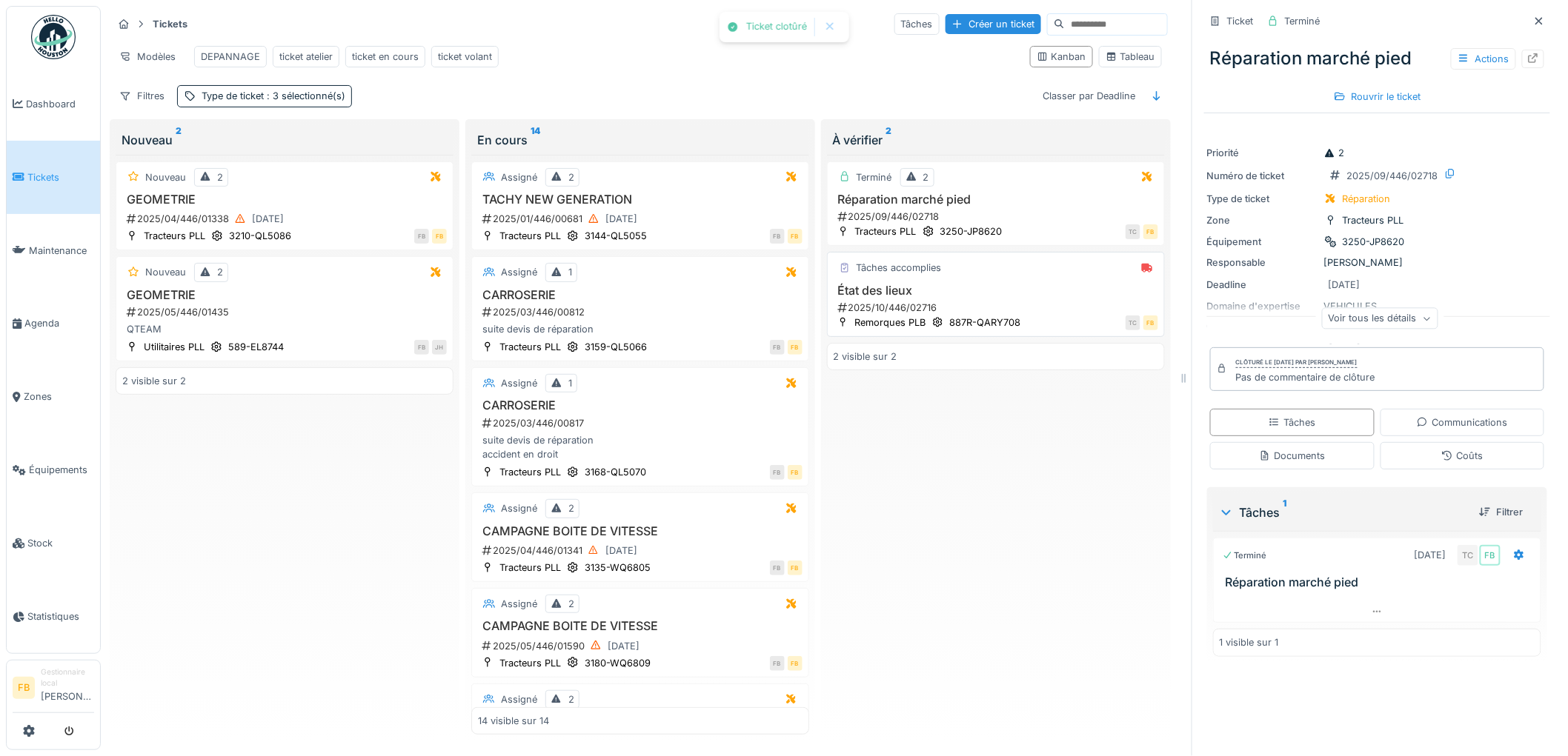
click at [994, 291] on h3 "État des lieux" at bounding box center [995, 291] width 325 height 14
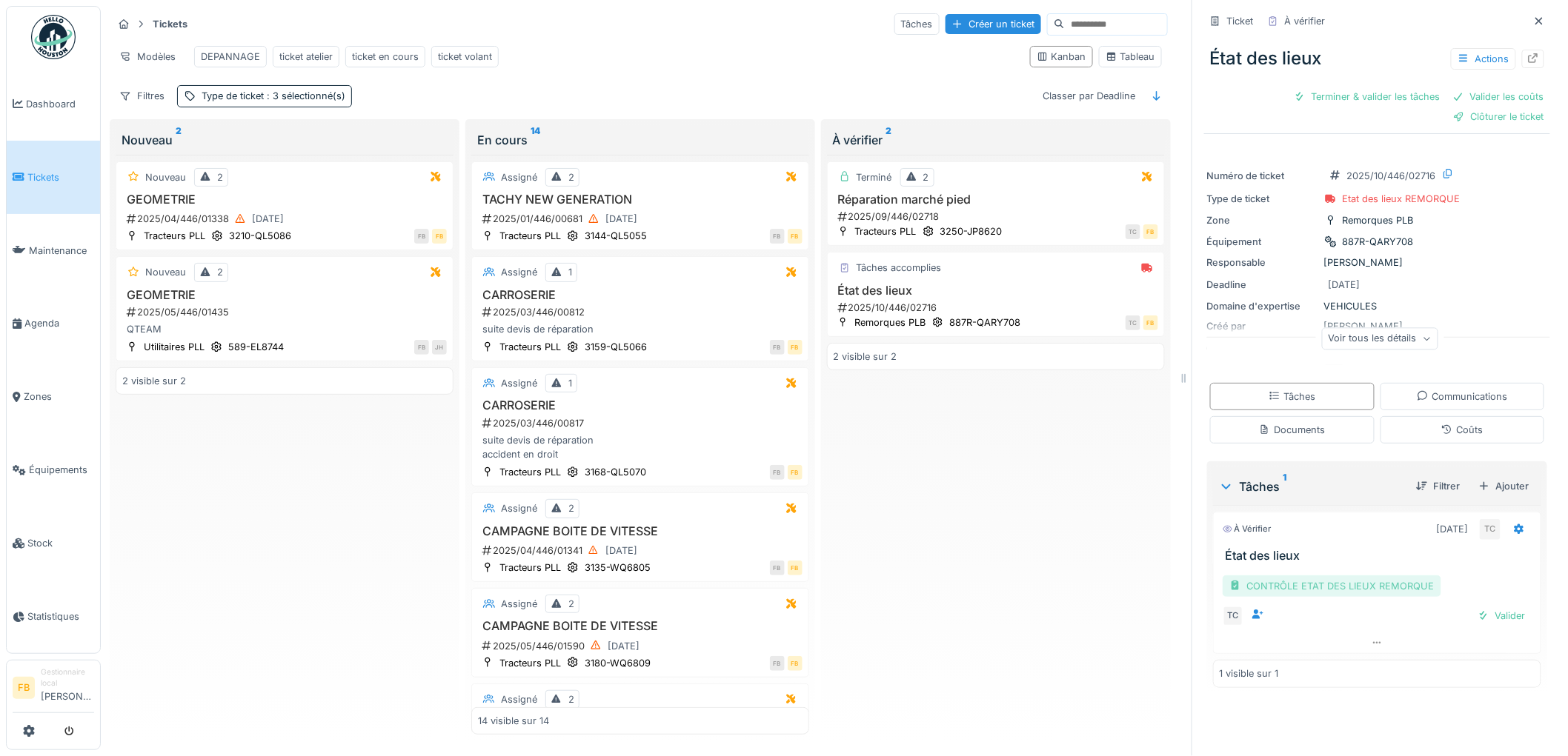
click at [1314, 579] on div "CONTRÔLE ETAT DES LIEUX REMORQUE" at bounding box center [1331, 585] width 219 height 21
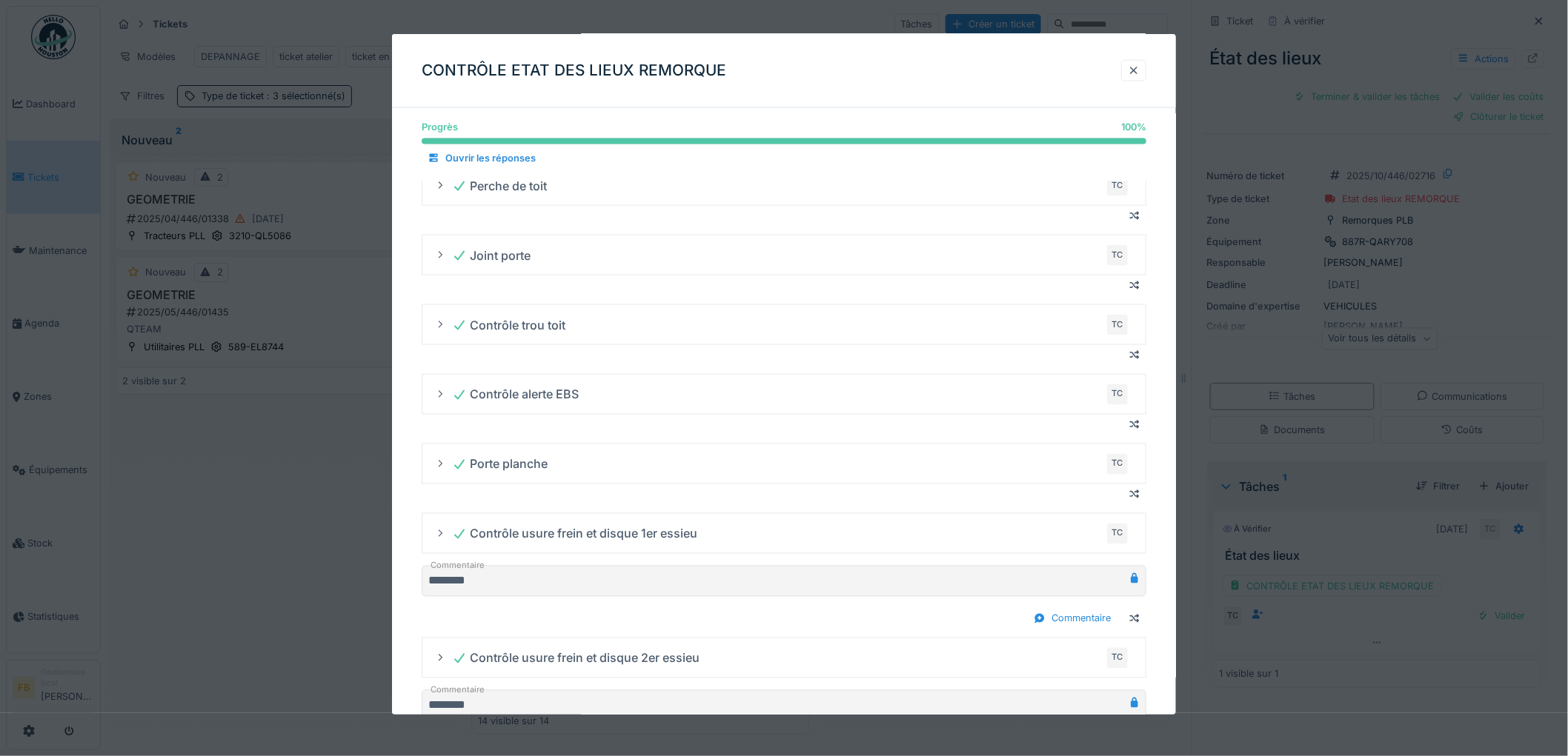
scroll to position [1040, 0]
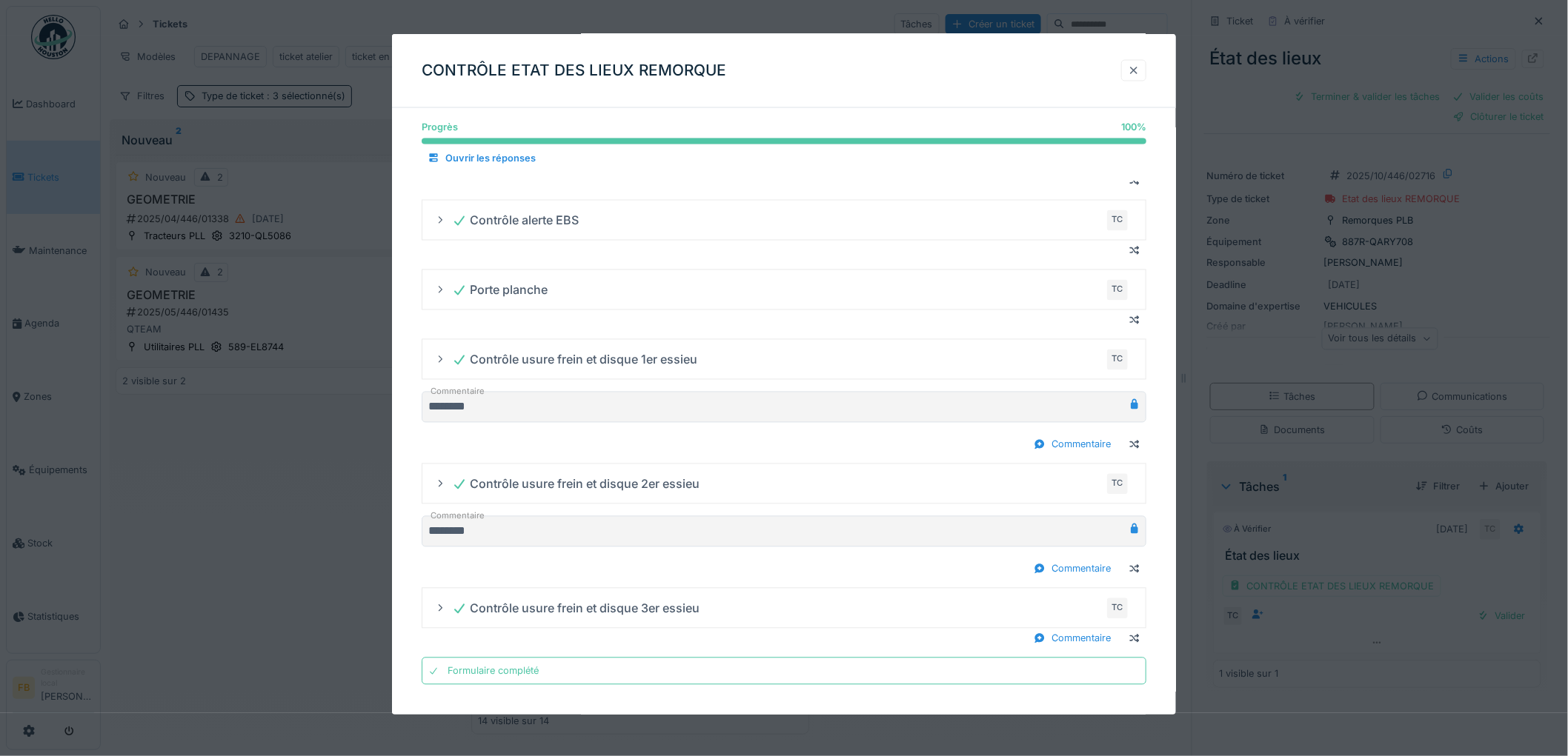
click at [1139, 74] on div at bounding box center [1133, 70] width 12 height 14
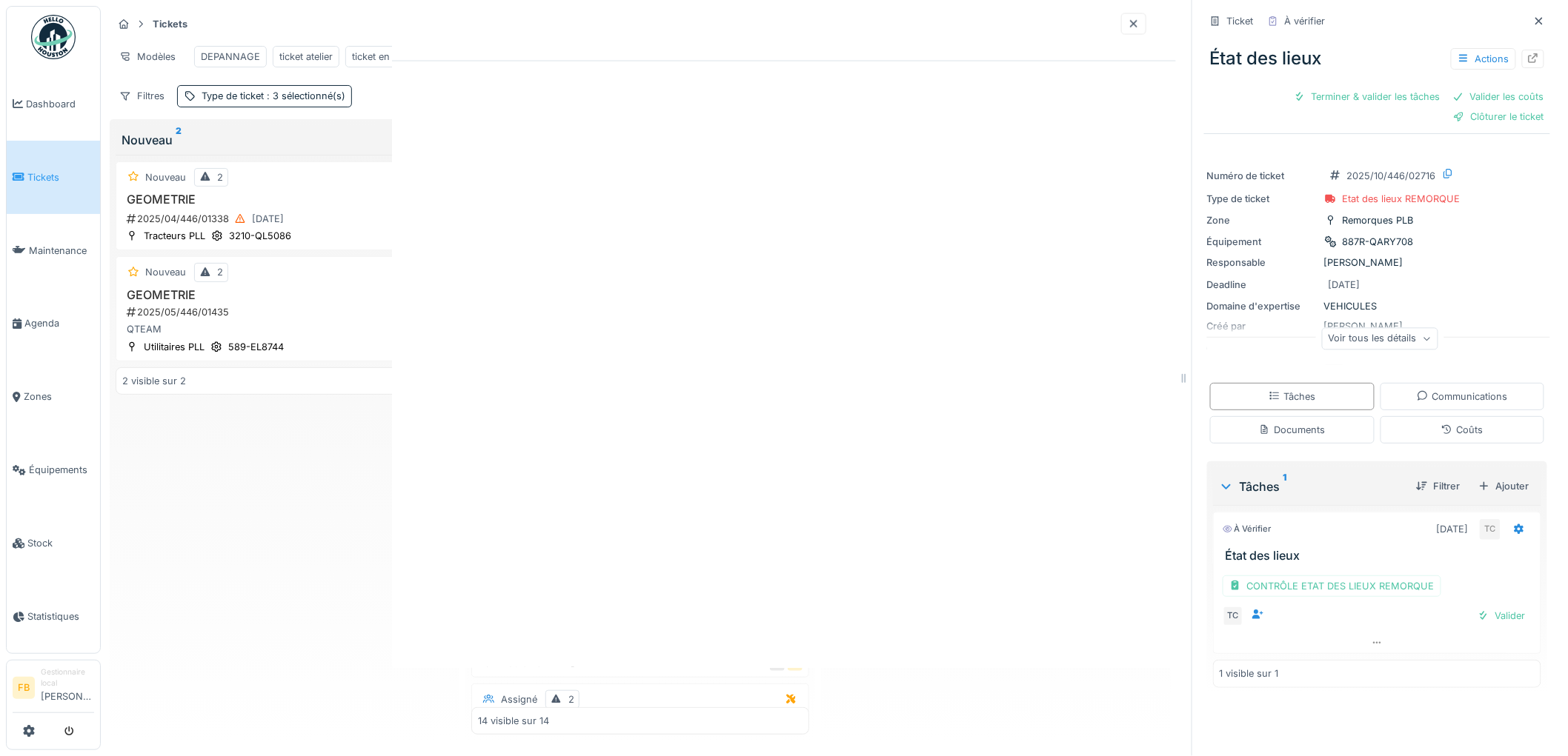
scroll to position [0, 0]
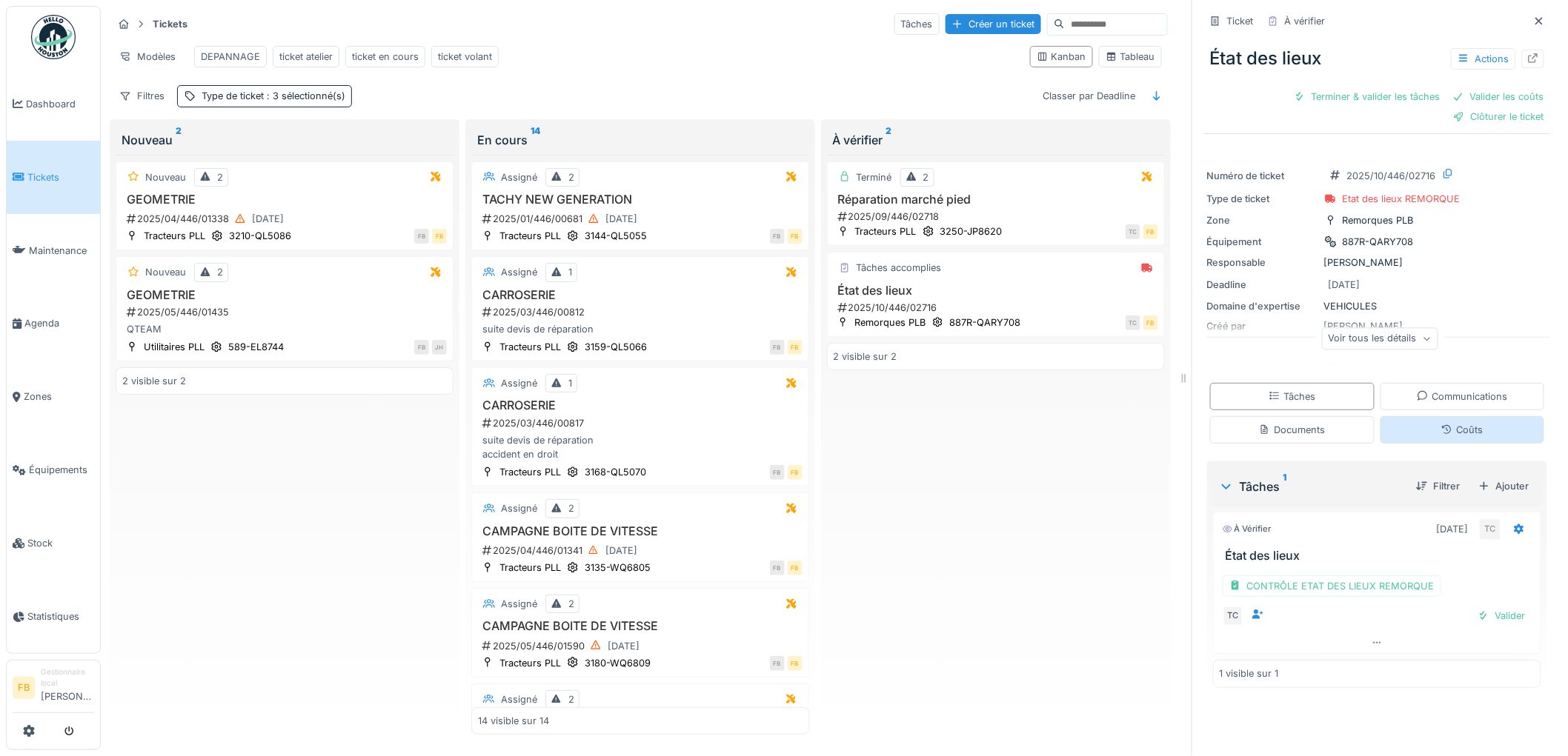
click at [1416, 424] on div "Coûts" at bounding box center [1463, 430] width 165 height 27
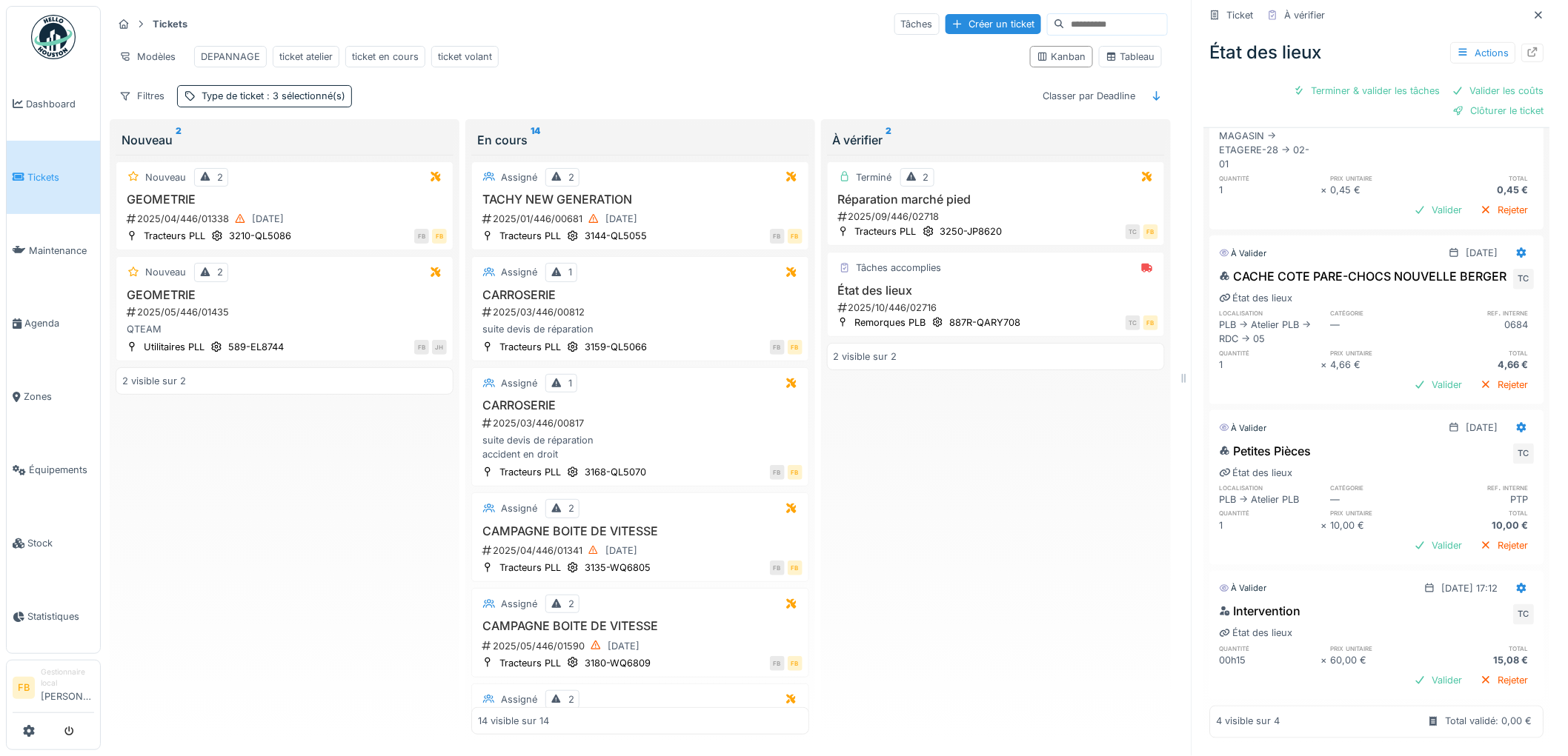
scroll to position [501, 0]
click at [1517, 584] on icon at bounding box center [1522, 589] width 9 height 10
click at [1450, 610] on div "Modifier" at bounding box center [1457, 621] width 72 height 22
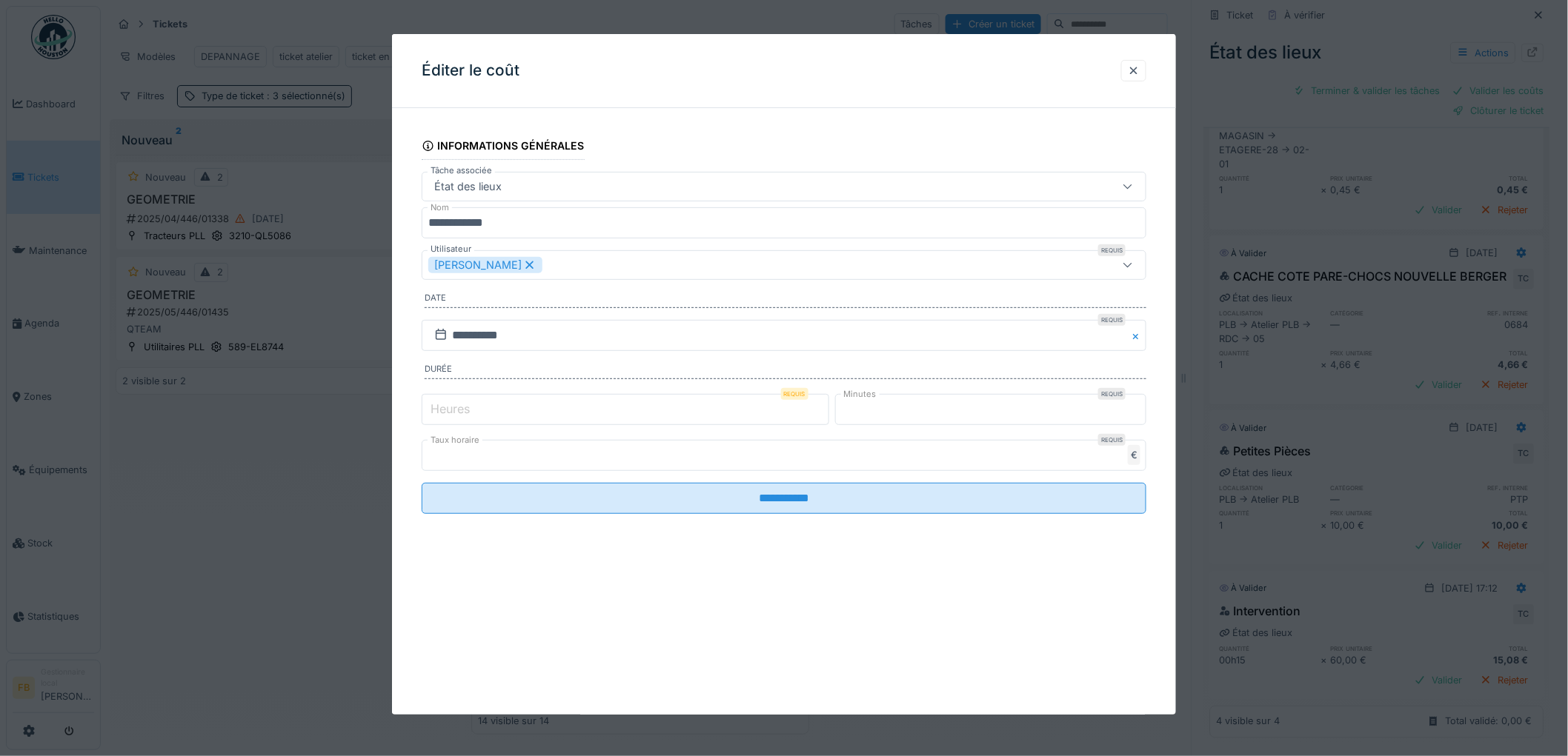
click at [455, 416] on label "Heures" at bounding box center [450, 409] width 45 height 18
click at [455, 416] on input "*" at bounding box center [625, 410] width 407 height 31
type input "*"
drag, startPoint x: 883, startPoint y: 423, endPoint x: 832, endPoint y: 417, distance: 51.4
click at [832, 417] on div "Heures Requis * Minutes Requis **" at bounding box center [784, 409] width 724 height 37
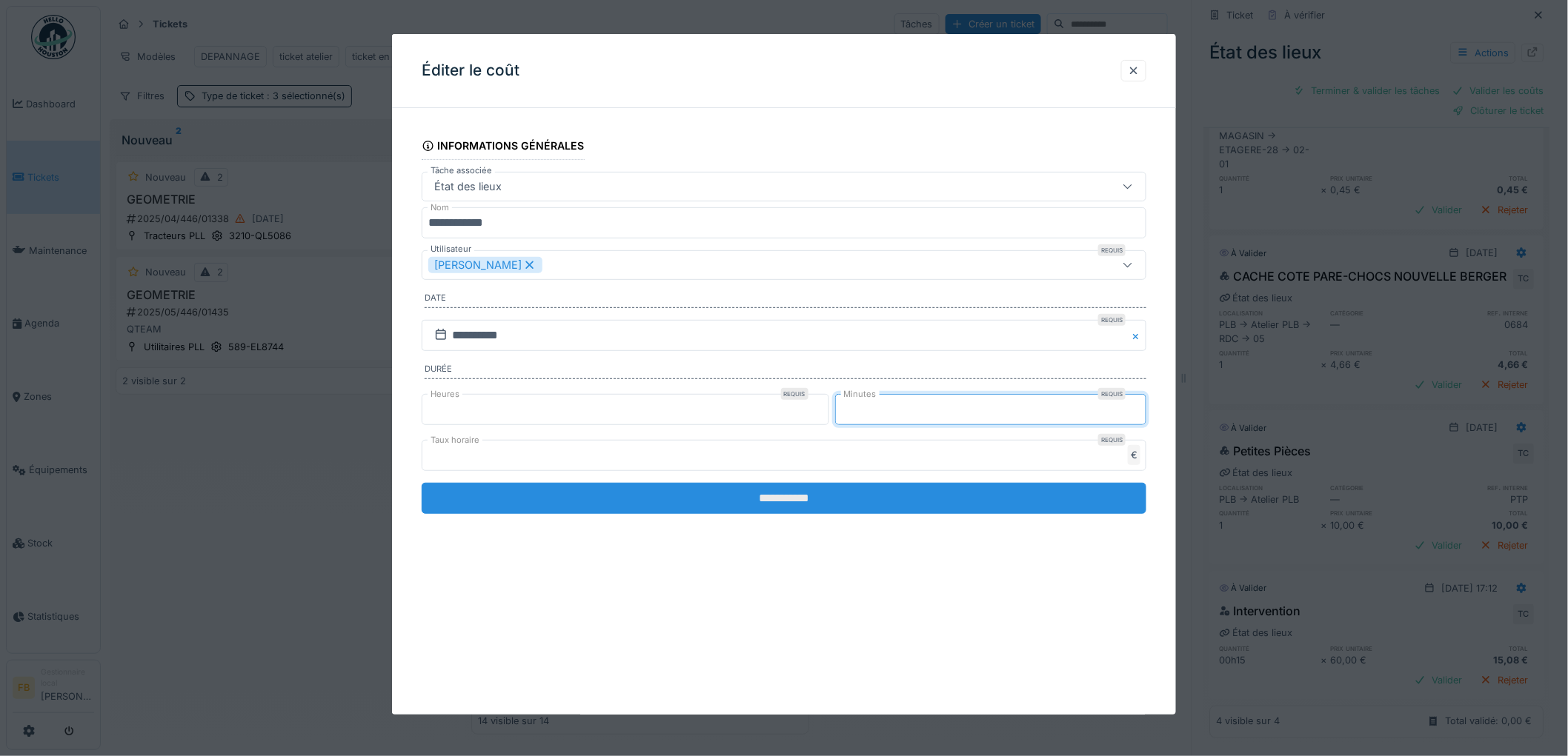
type input "**"
click at [796, 491] on input "**********" at bounding box center [784, 498] width 724 height 31
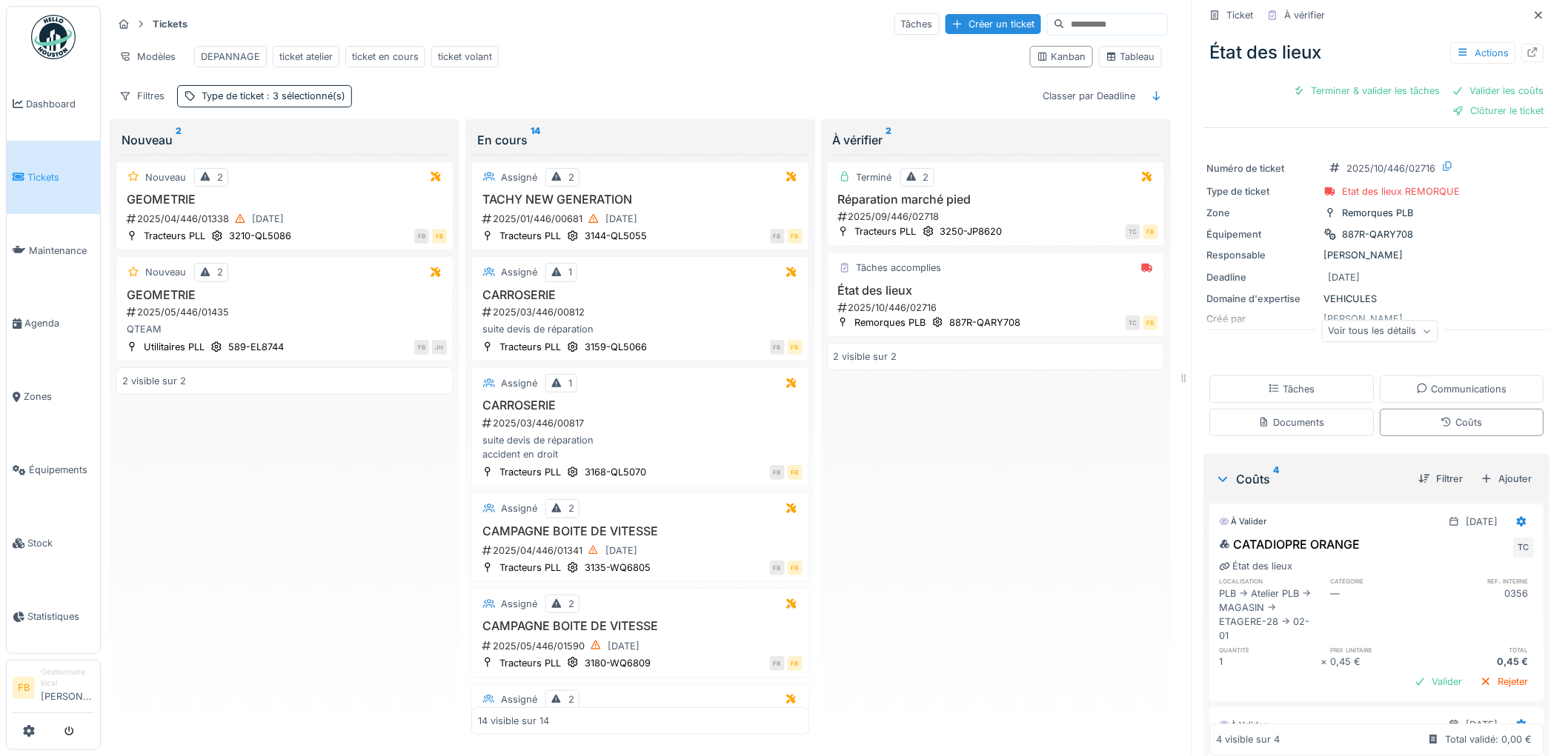
scroll to position [0, 0]
click at [1447, 106] on div "Clôturer le ticket" at bounding box center [1499, 116] width 103 height 20
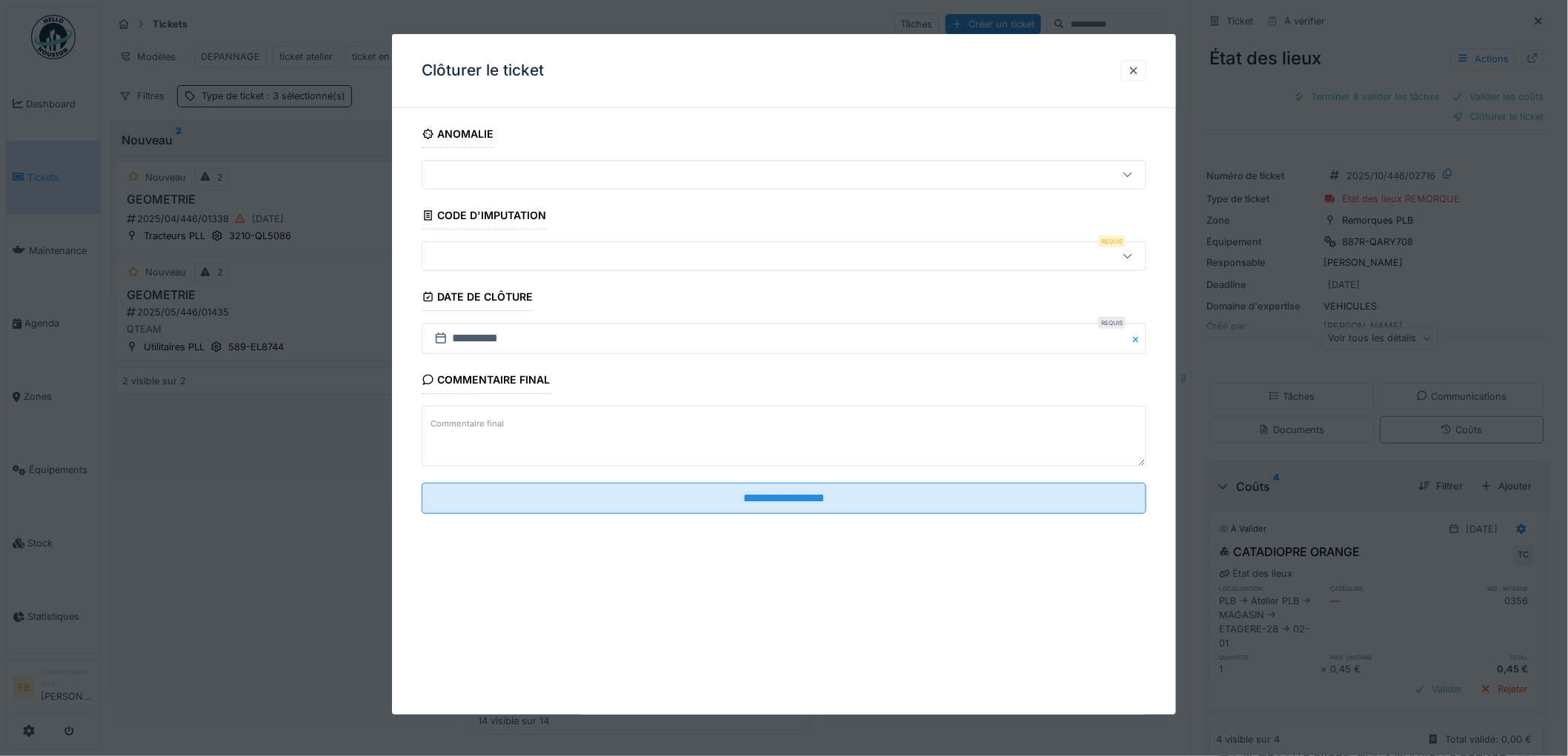
click at [494, 256] on div at bounding box center [742, 256] width 628 height 16
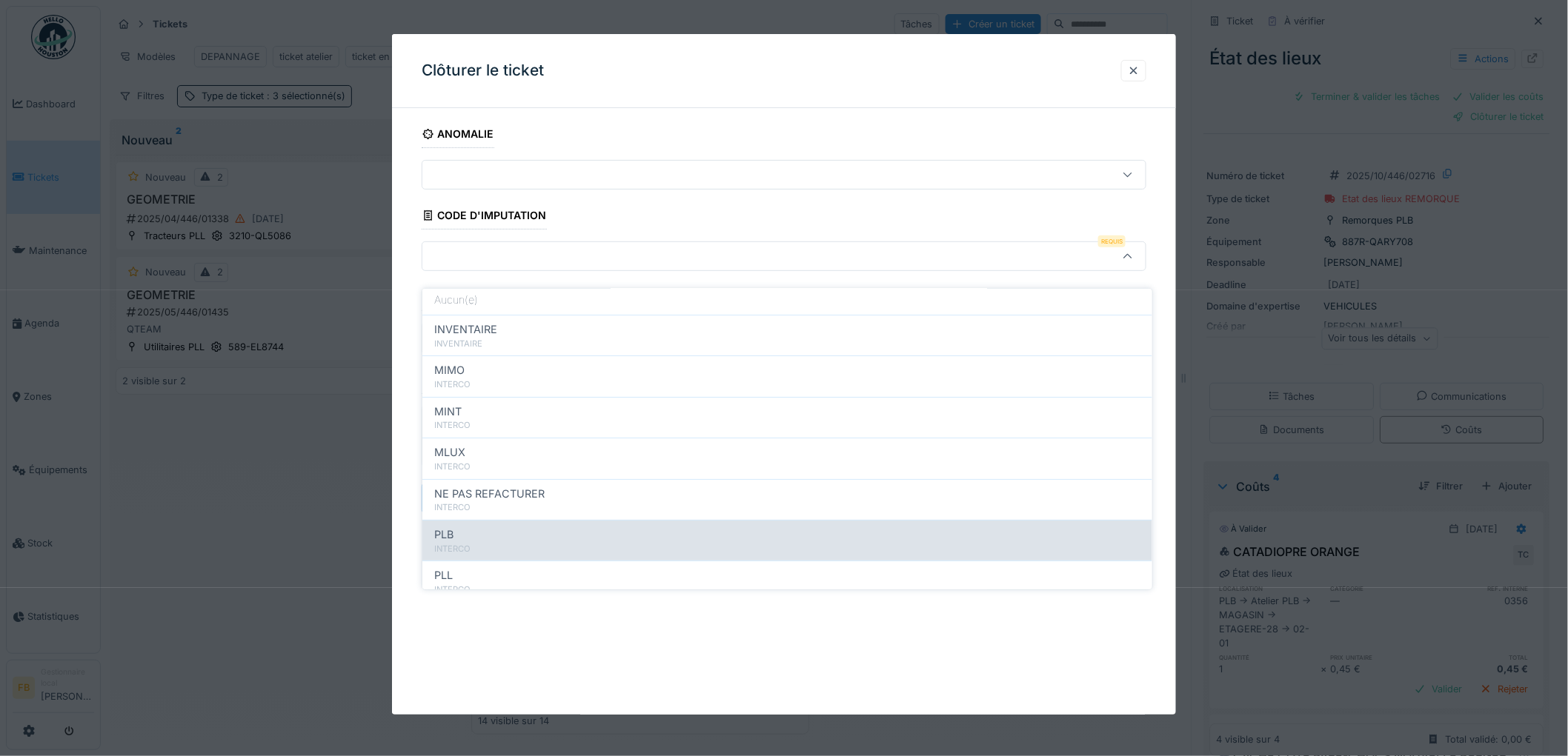
scroll to position [132, 0]
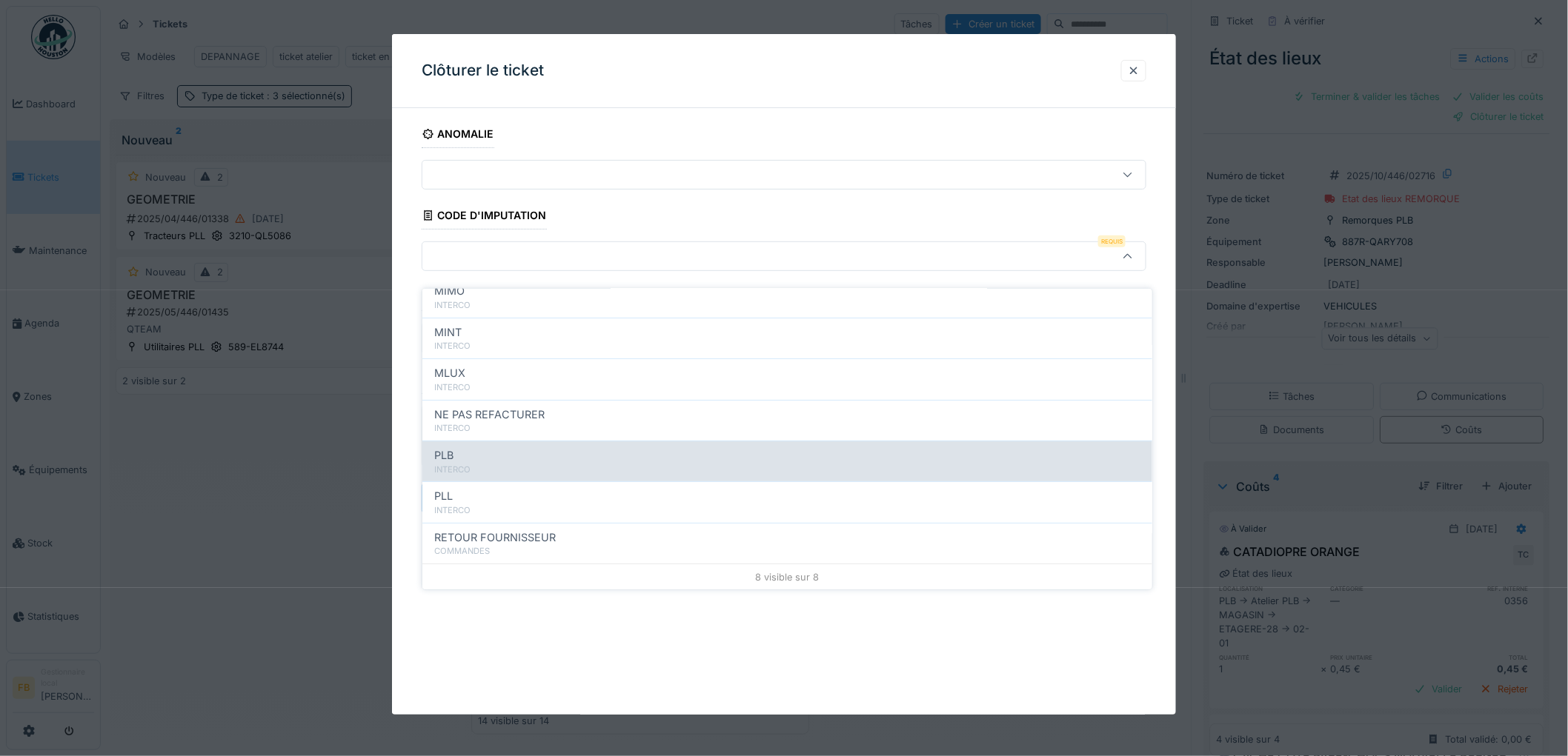
click at [497, 464] on div "INTERCO" at bounding box center [787, 470] width 706 height 13
type input "***"
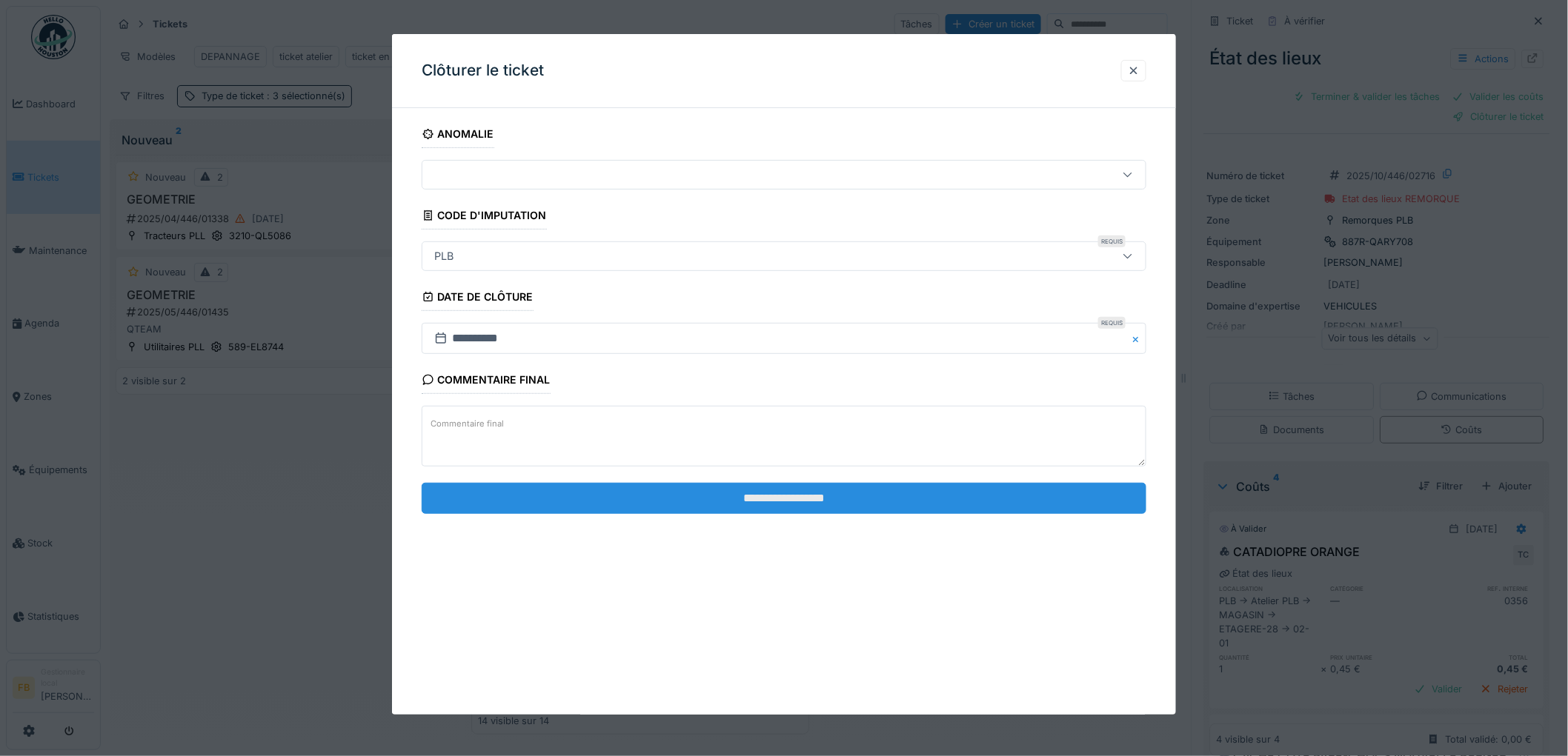
click at [790, 496] on input "**********" at bounding box center [784, 498] width 724 height 31
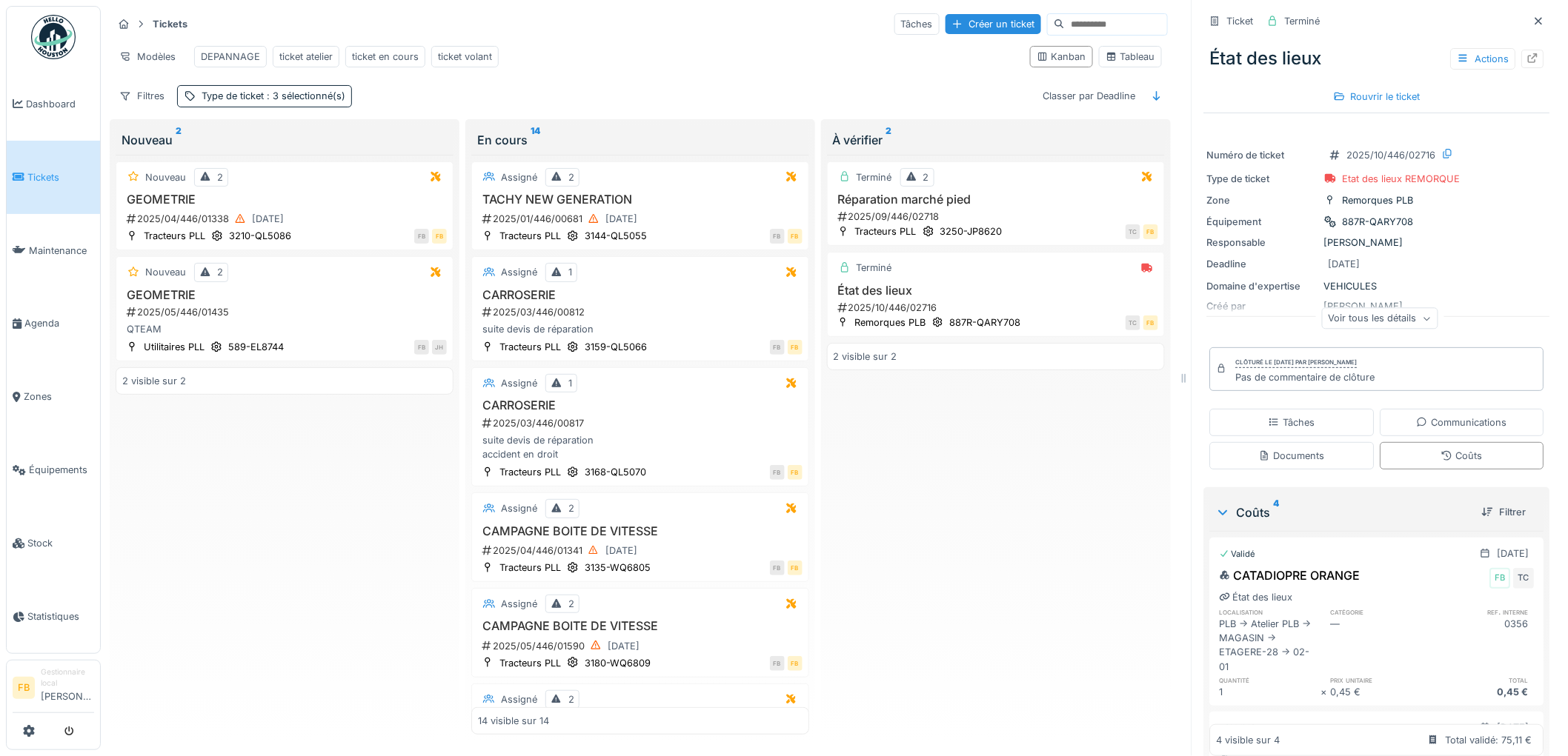
click at [26, 154] on link "Tickets" at bounding box center [53, 177] width 93 height 74
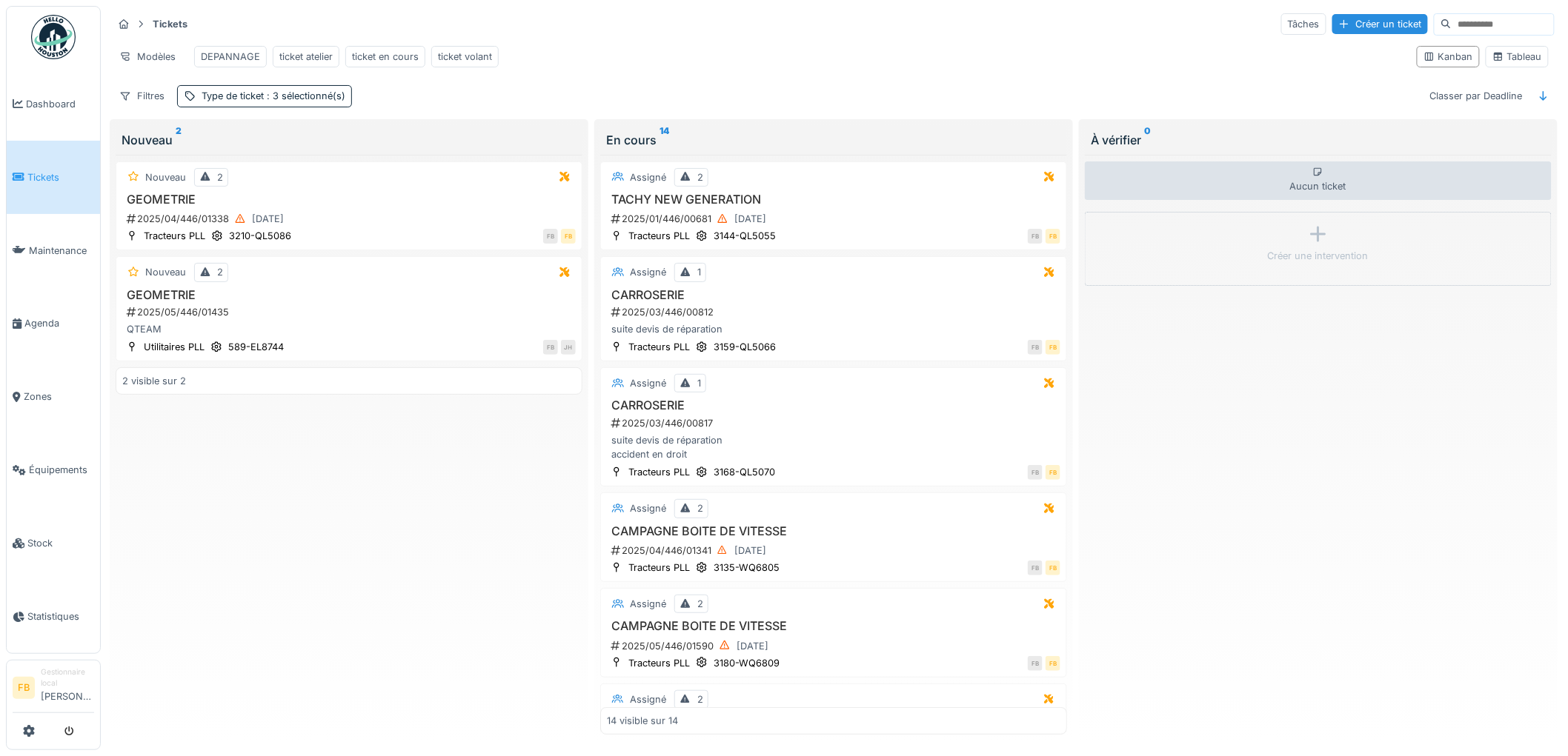
click at [62, 179] on span "Tickets" at bounding box center [61, 177] width 67 height 14
click at [61, 165] on link "Tickets" at bounding box center [53, 177] width 93 height 74
click at [61, 463] on span "Équipements" at bounding box center [62, 470] width 65 height 14
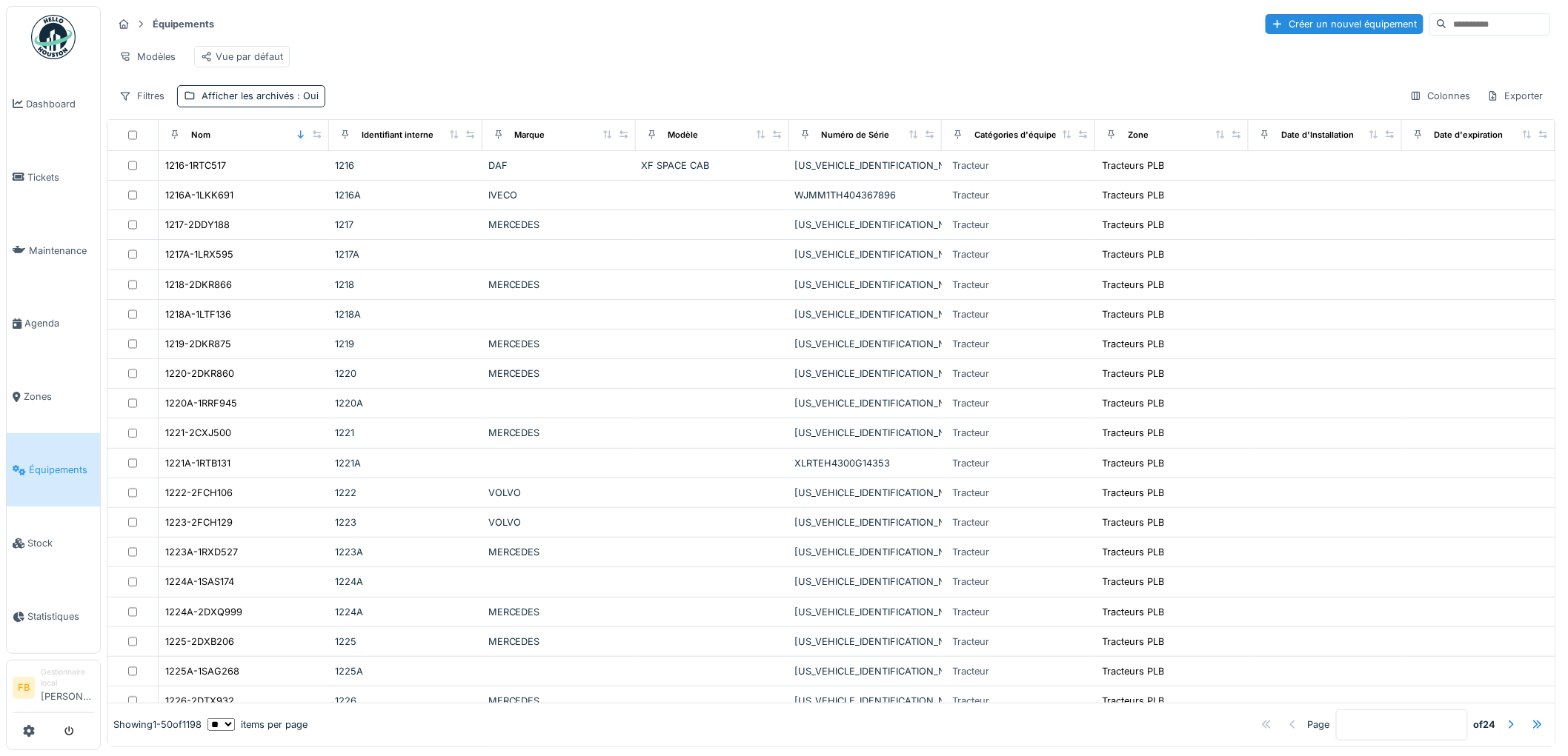
click at [1447, 28] on input at bounding box center [1498, 24] width 102 height 21
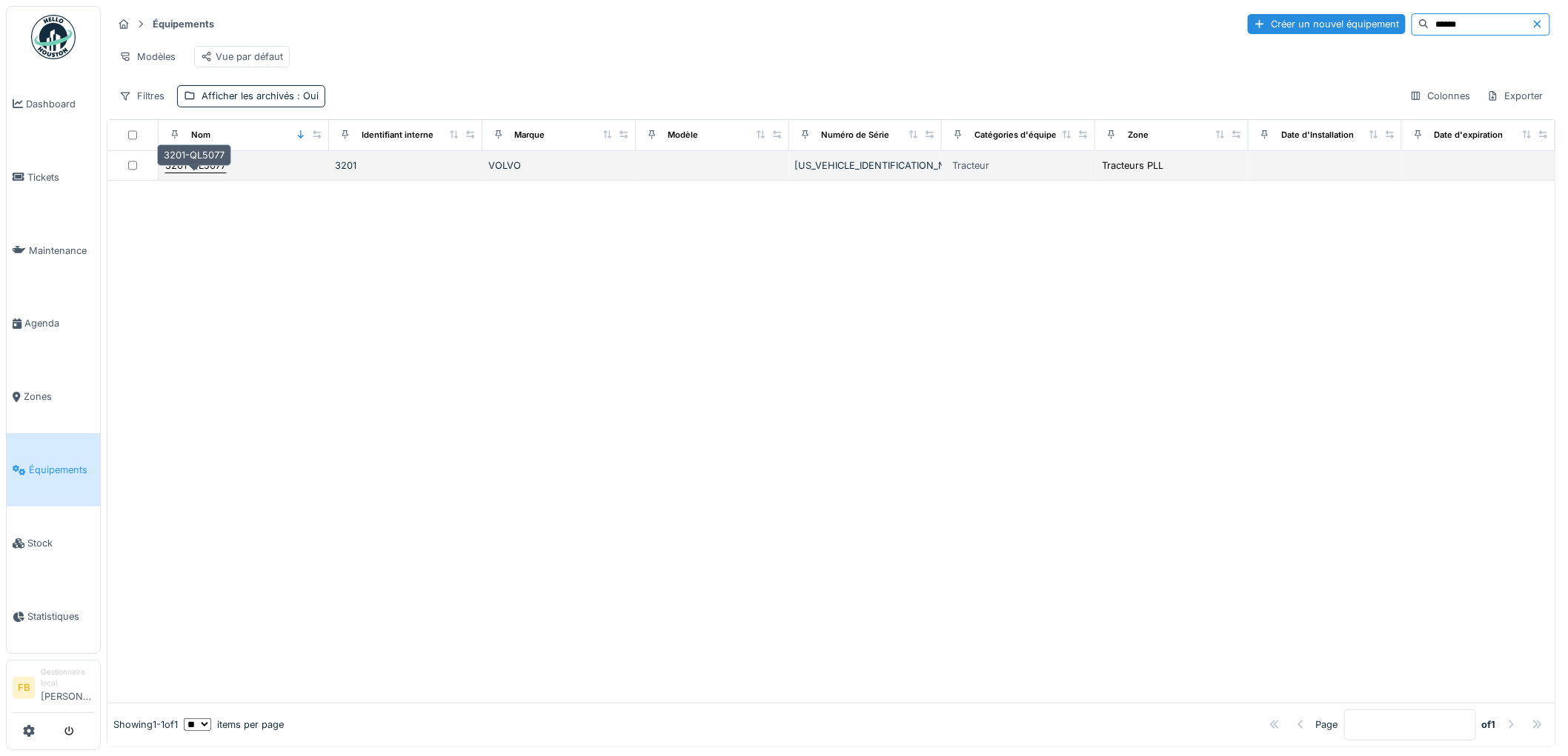
type input "******"
click at [200, 172] on div "3201-QL5077" at bounding box center [195, 165] width 61 height 14
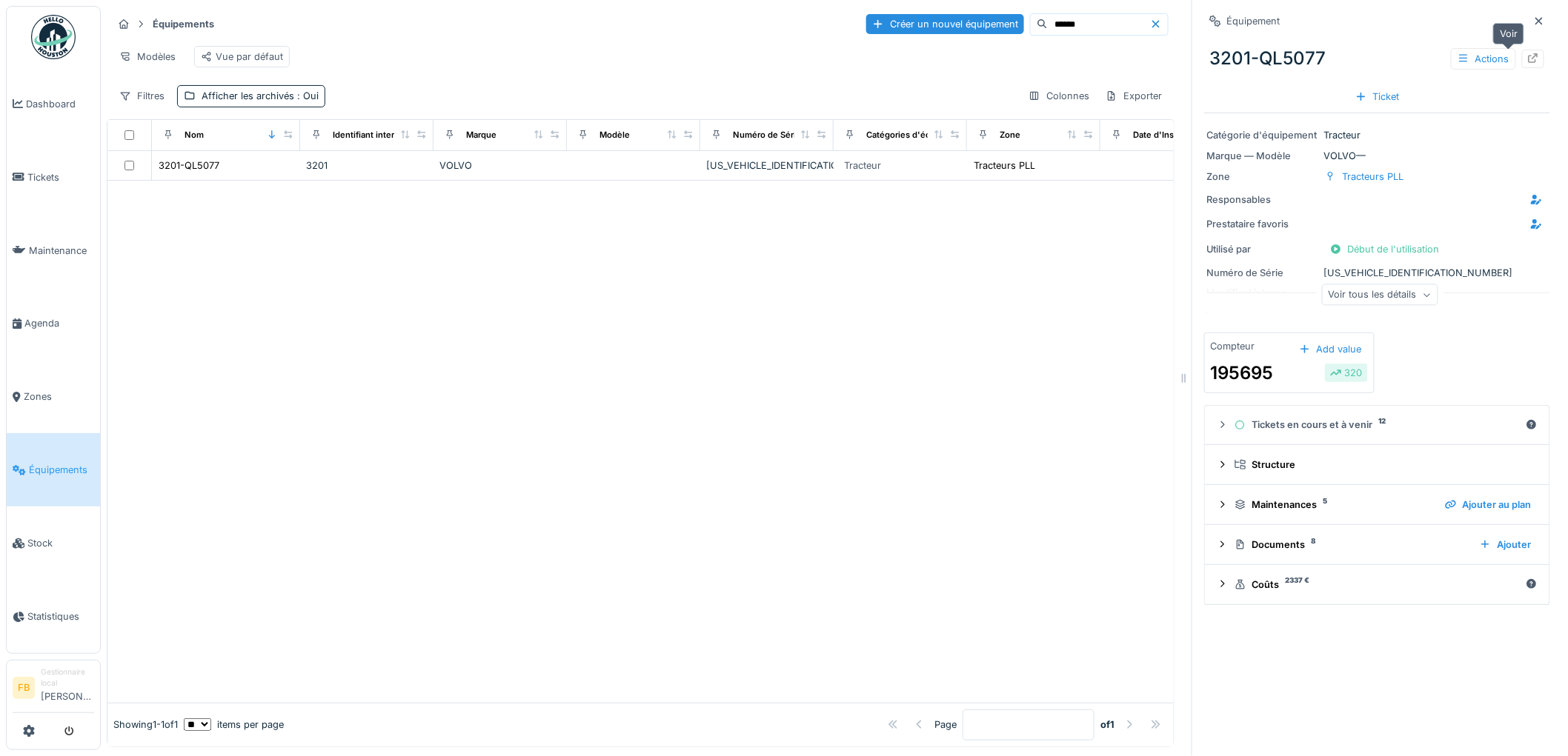
click at [1529, 57] on icon at bounding box center [1533, 57] width 9 height 9
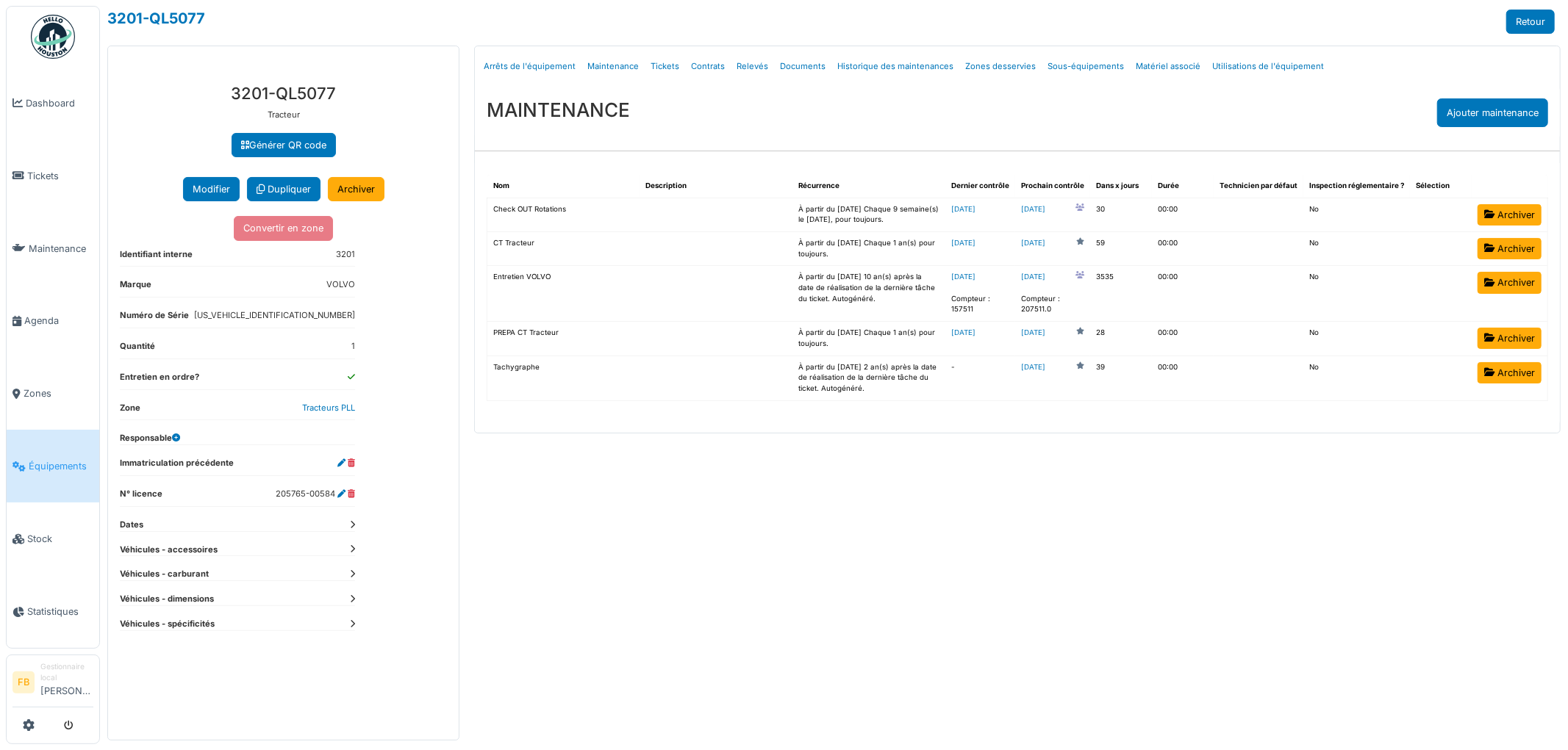
click at [664, 65] on link "Tickets" at bounding box center [665, 66] width 41 height 35
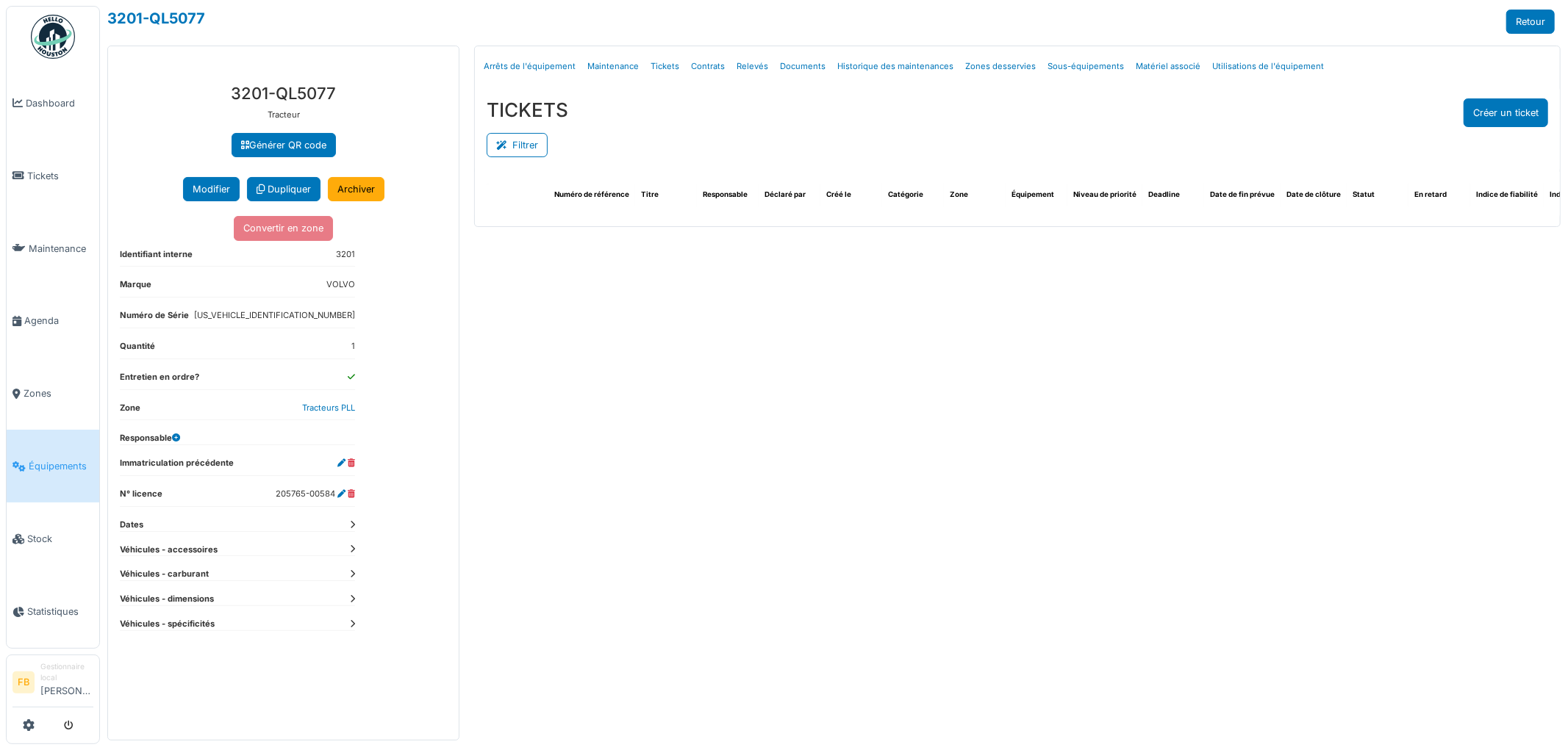
select select "***"
